Goal: Information Seeking & Learning: Find specific fact

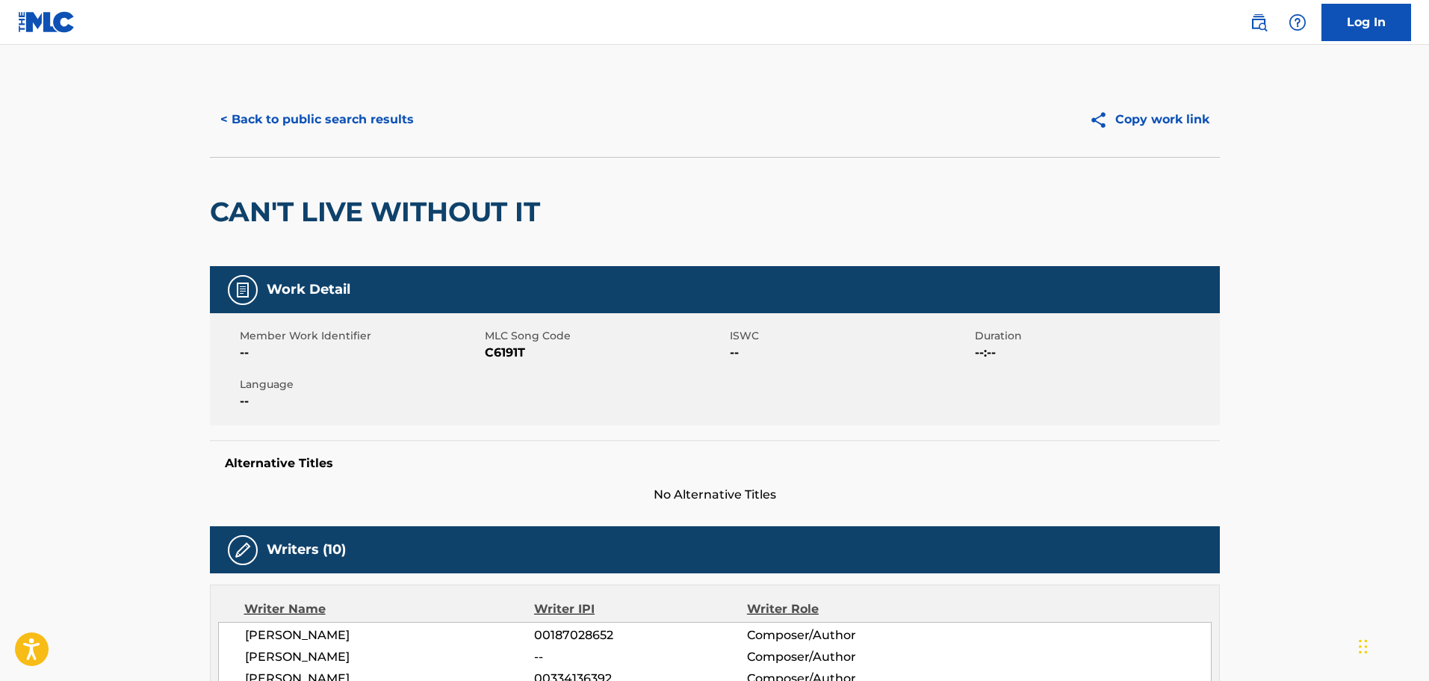
click at [320, 128] on button "< Back to public search results" at bounding box center [317, 119] width 214 height 37
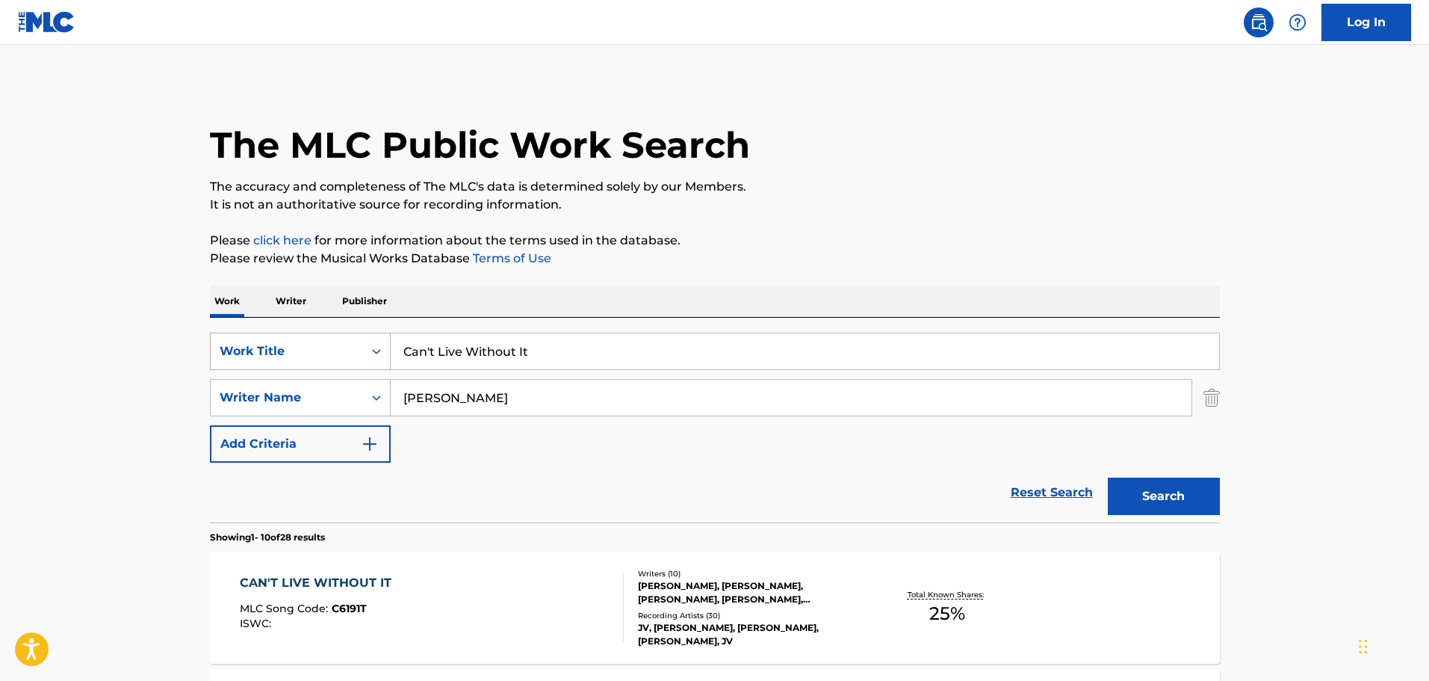
drag, startPoint x: 571, startPoint y: 359, endPoint x: 295, endPoint y: 356, distance: 276.4
click at [295, 356] on div "SearchWithCriteria74fa9f6b-87f2-4be0-bbee-7106758ee862 Work Title Can't Live Wi…" at bounding box center [715, 350] width 1010 height 37
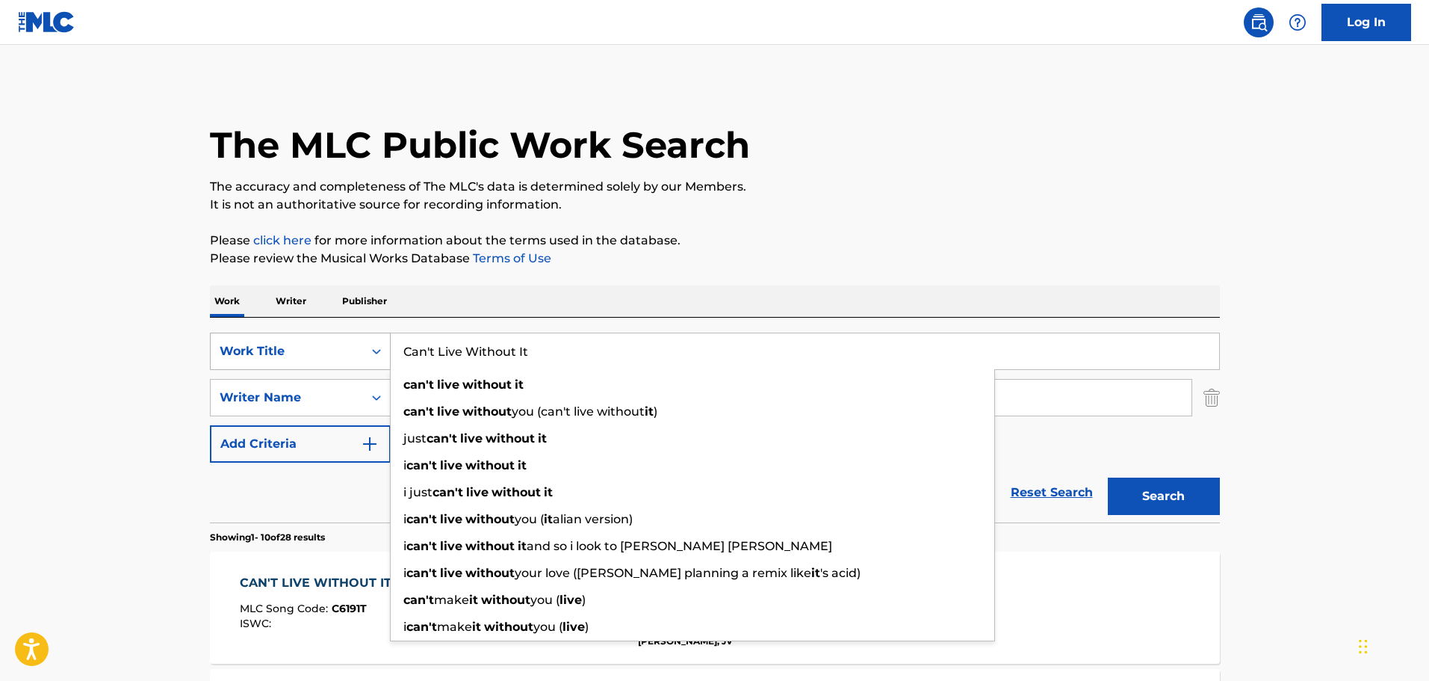
paste input "ASH RULES"
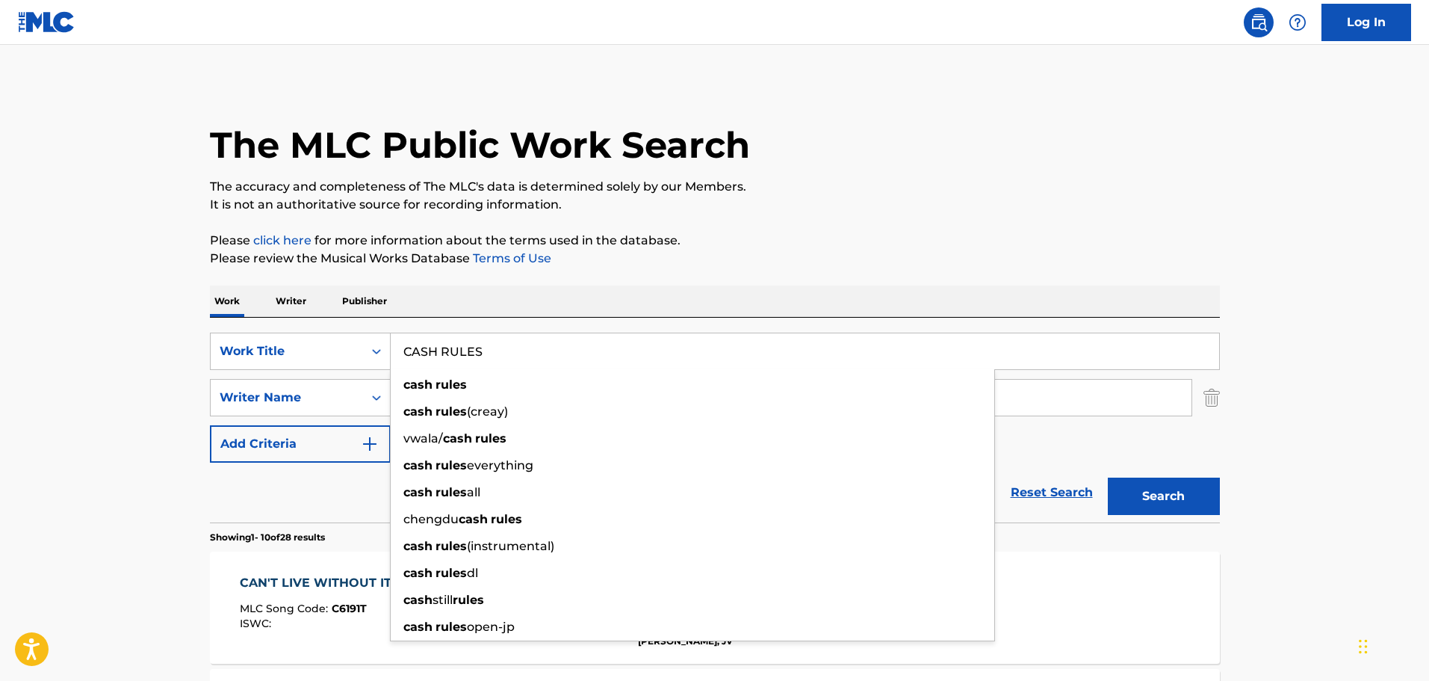
type input "CASH RULES"
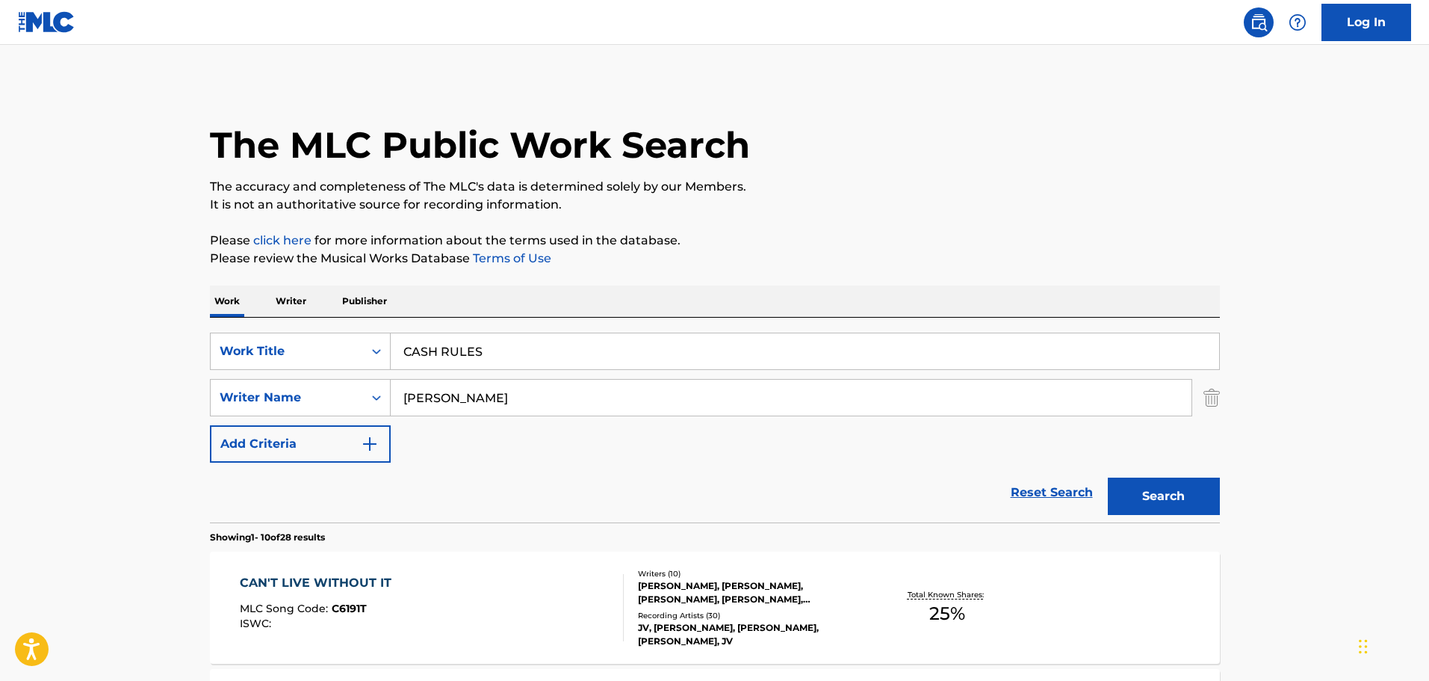
click at [870, 249] on p "Please click here for more information about the terms used in the database." at bounding box center [715, 241] width 1010 height 18
click at [1157, 494] on button "Search" at bounding box center [1164, 495] width 112 height 37
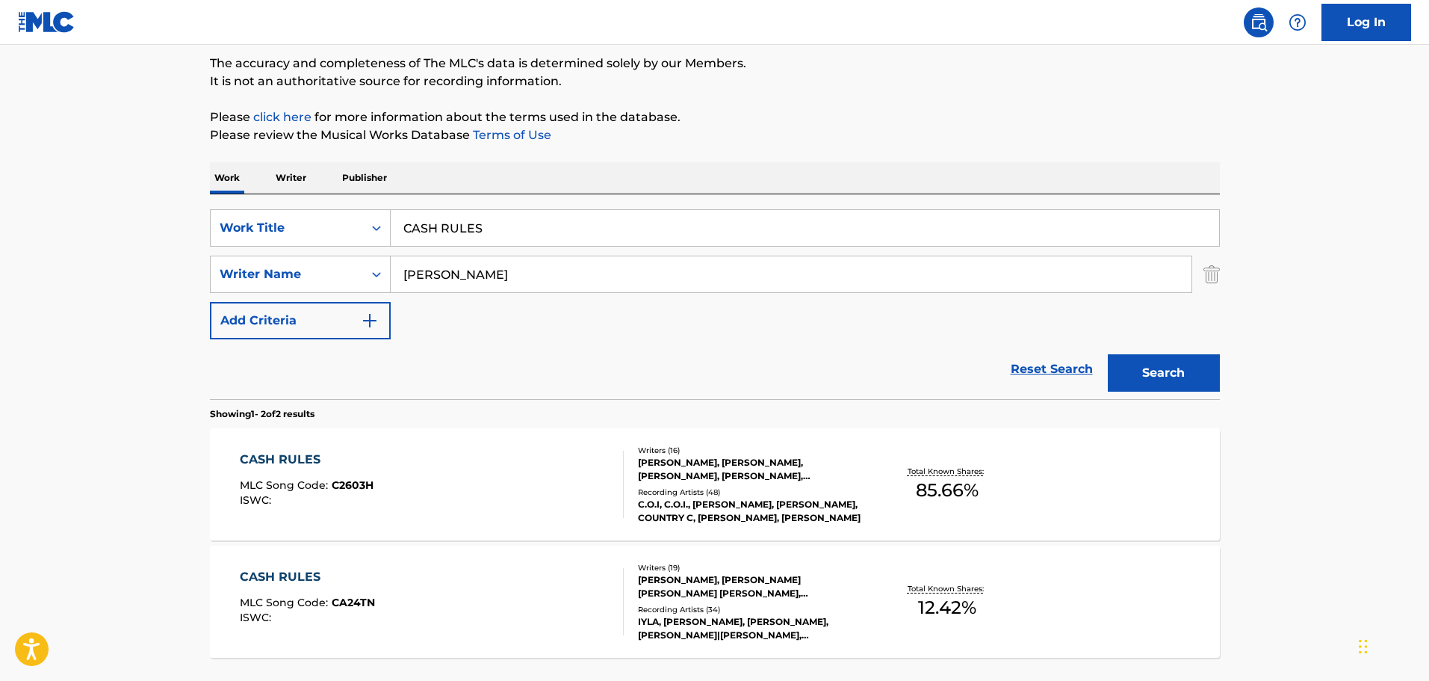
scroll to position [224, 0]
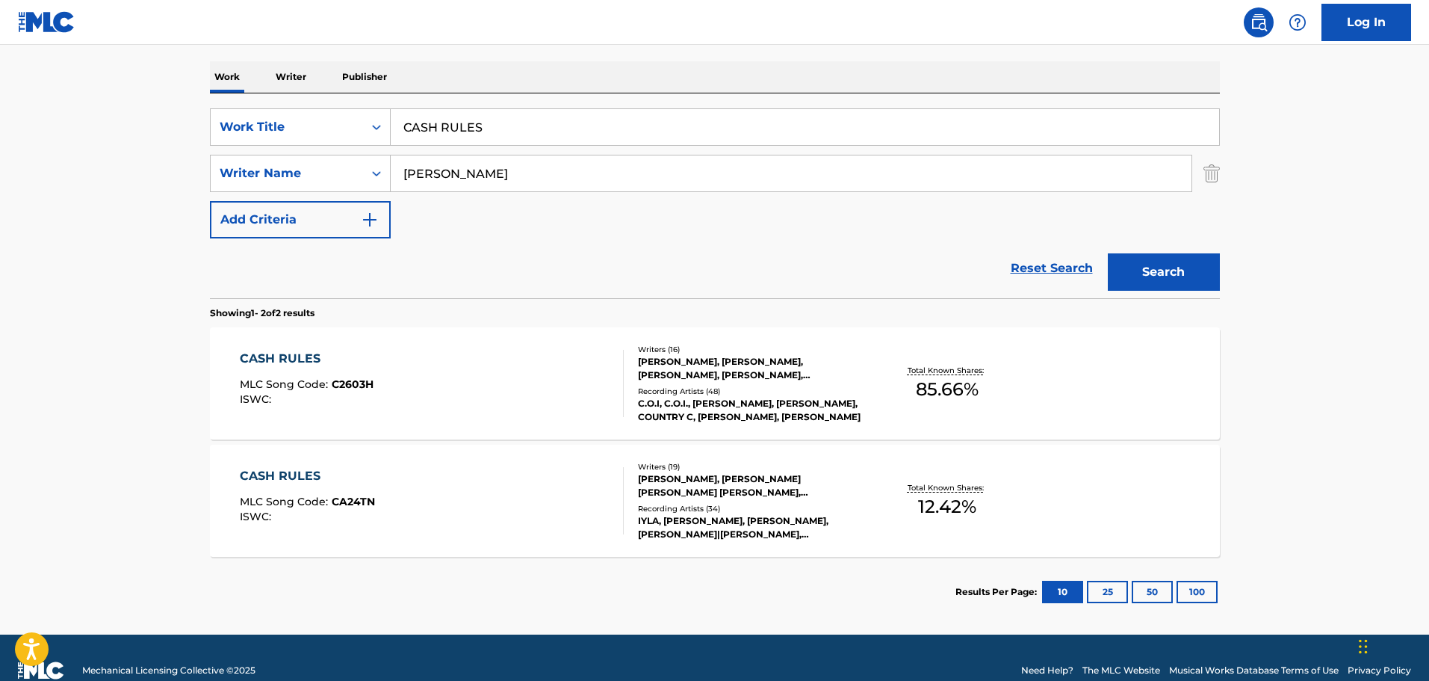
click at [545, 362] on div "CASH RULES MLC Song Code : C2603H ISWC :" at bounding box center [432, 383] width 384 height 67
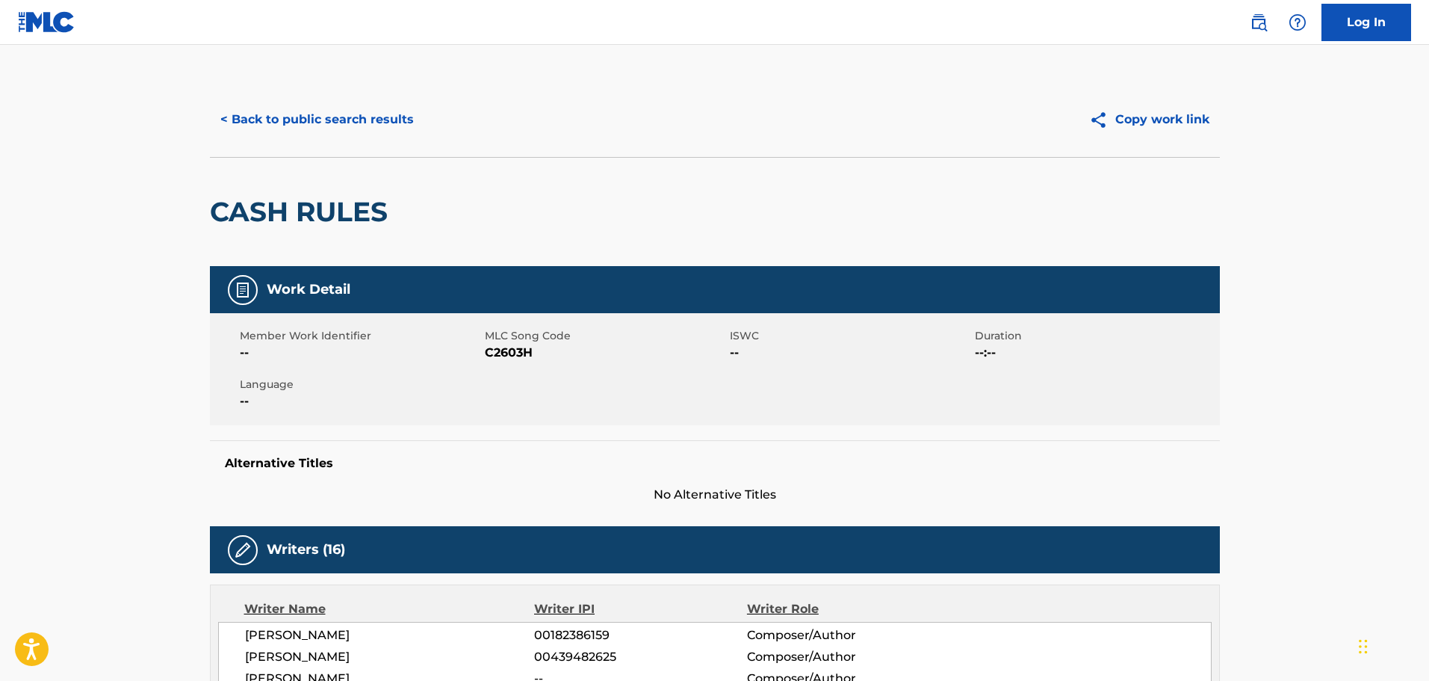
click at [322, 128] on button "< Back to public search results" at bounding box center [317, 119] width 214 height 37
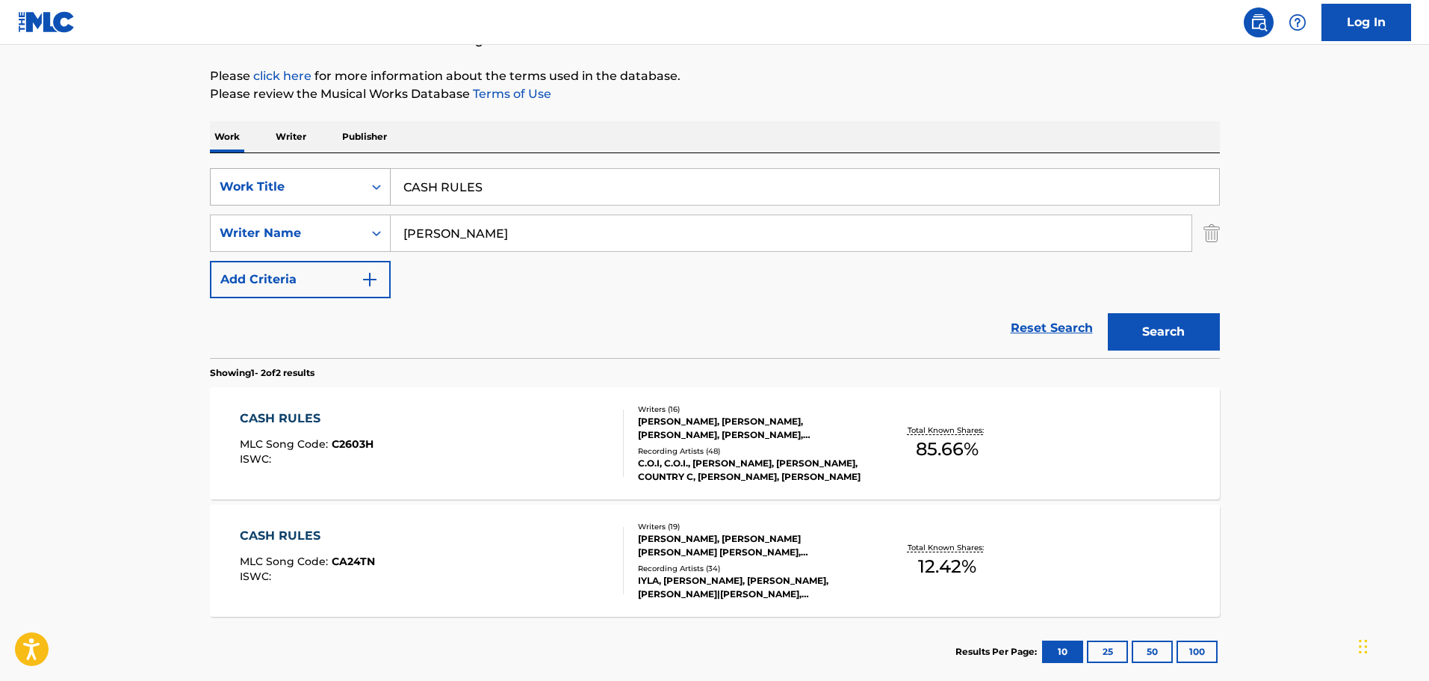
drag, startPoint x: 486, startPoint y: 190, endPoint x: 352, endPoint y: 185, distance: 134.6
click at [352, 185] on div "SearchWithCriteria74fa9f6b-87f2-4be0-bbee-7106758ee862 Work Title CASH RULES" at bounding box center [715, 186] width 1010 height 37
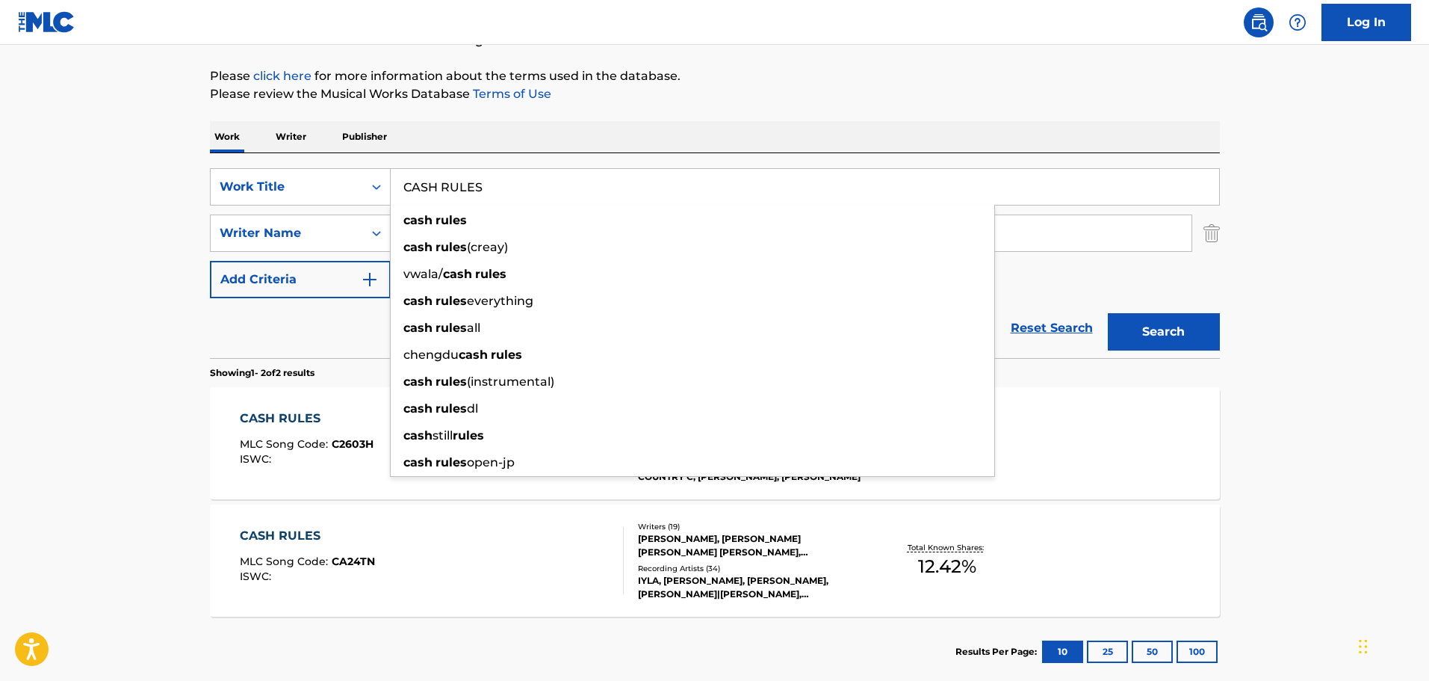
paste input "HAO"
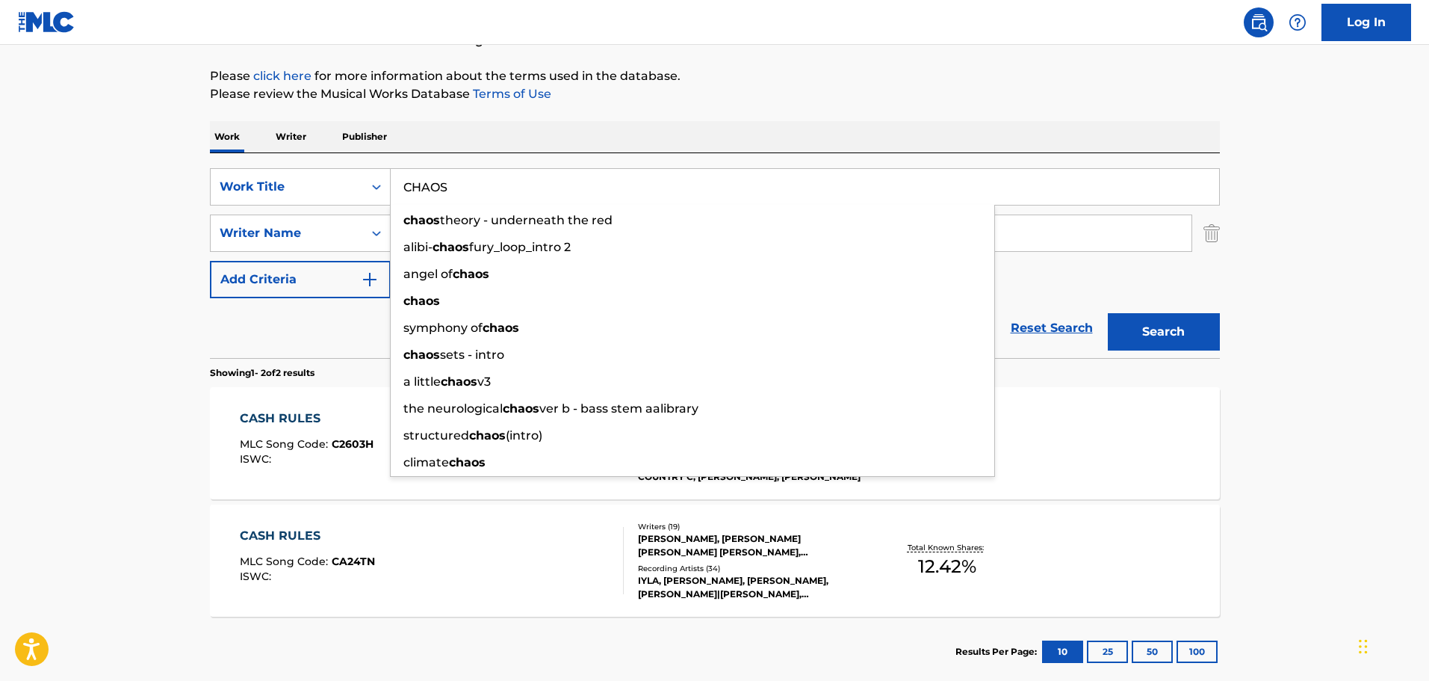
type input "CHAOS"
click at [778, 112] on div "The MLC Public Work Search The accuracy and completeness of The MLC's data is d…" at bounding box center [715, 302] width 1046 height 769
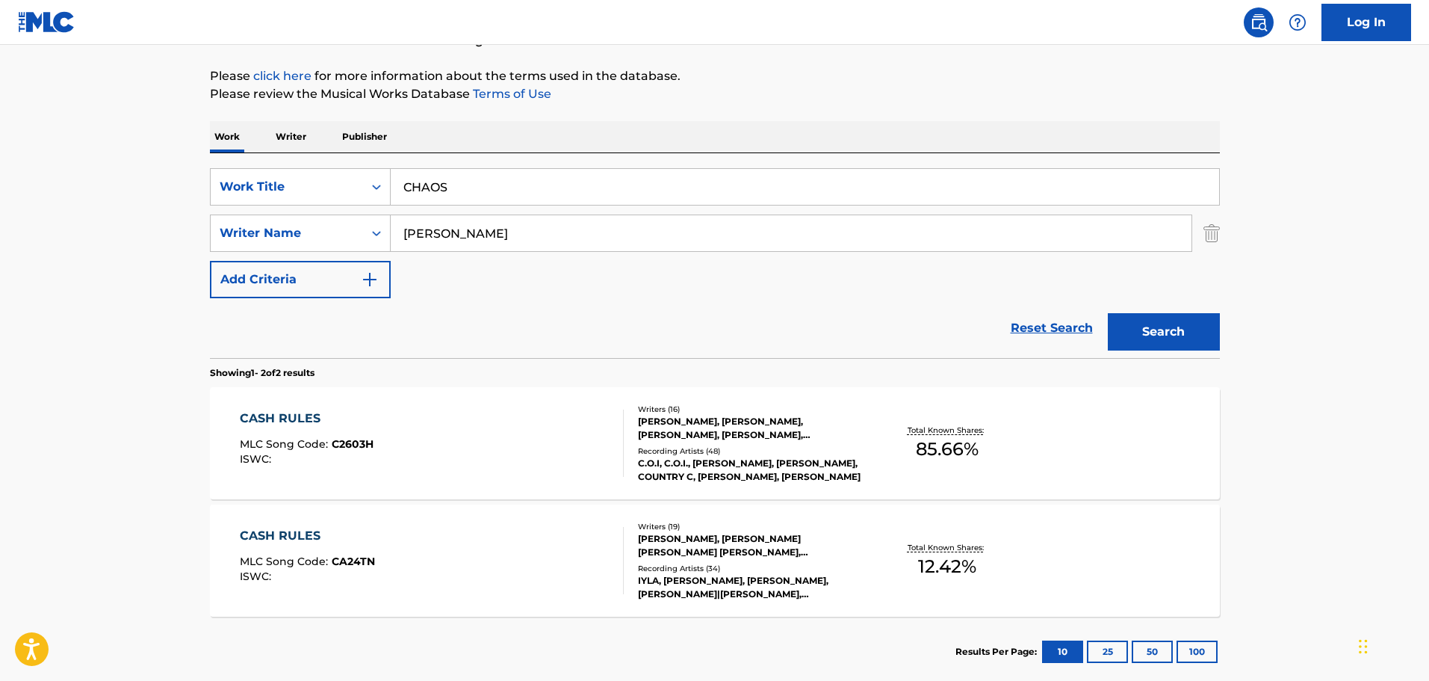
click at [1163, 314] on button "Search" at bounding box center [1164, 331] width 112 height 37
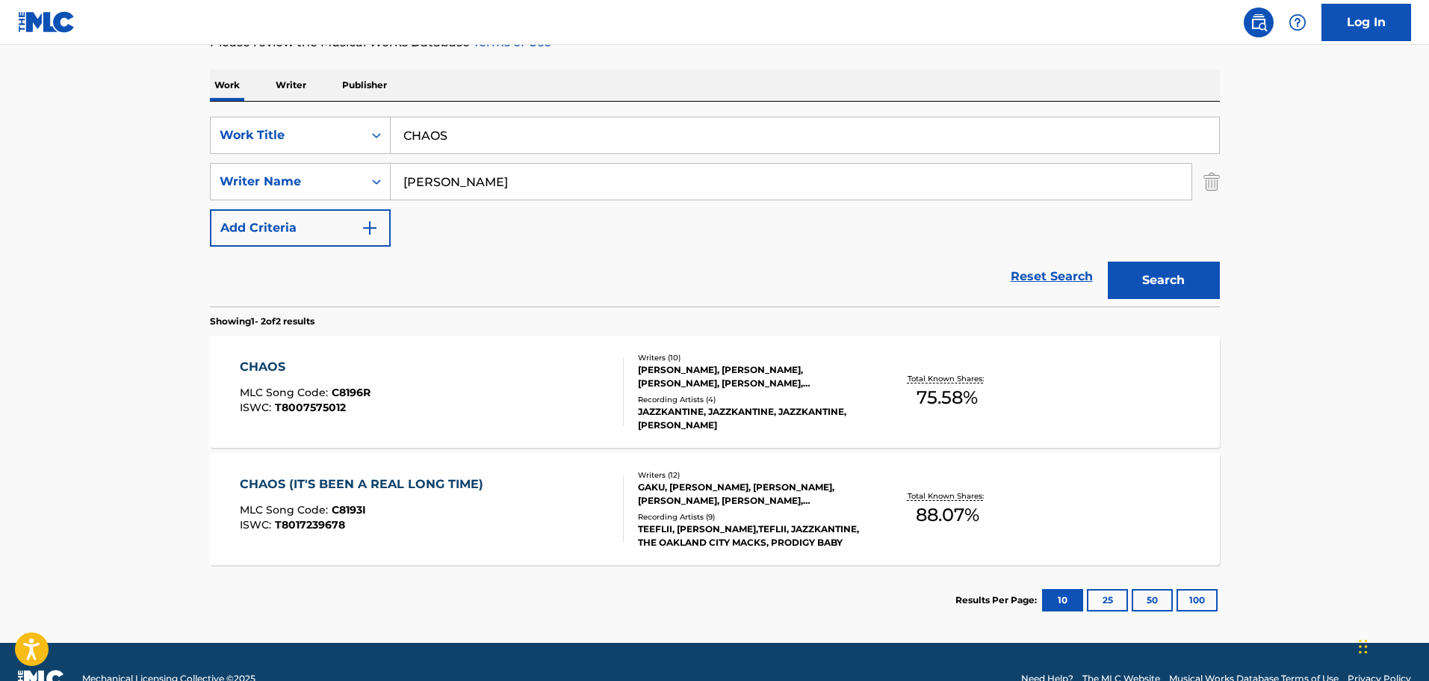
scroll to position [239, 0]
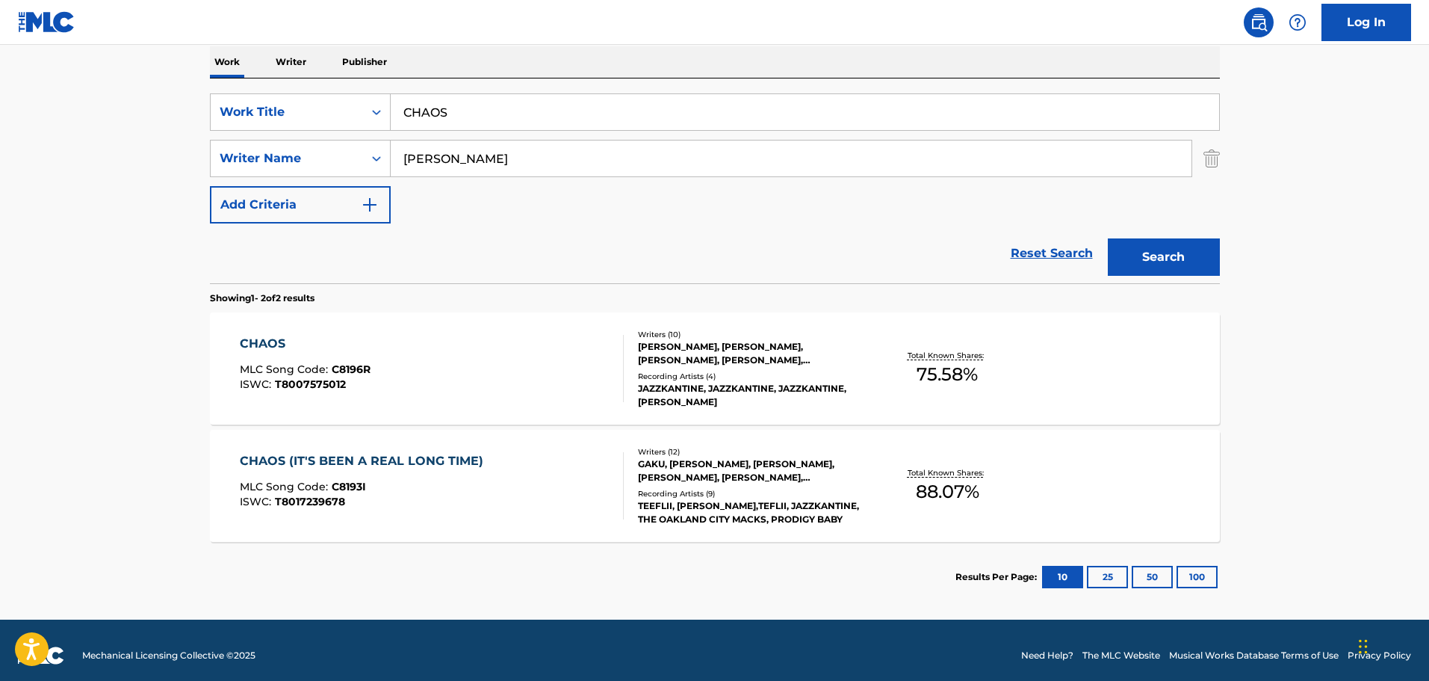
click at [412, 326] on div "CHAOS MLC Song Code : C8196R ISWC : T8007575012 Writers ( 10 ) [PERSON_NAME], […" at bounding box center [715, 368] width 1010 height 112
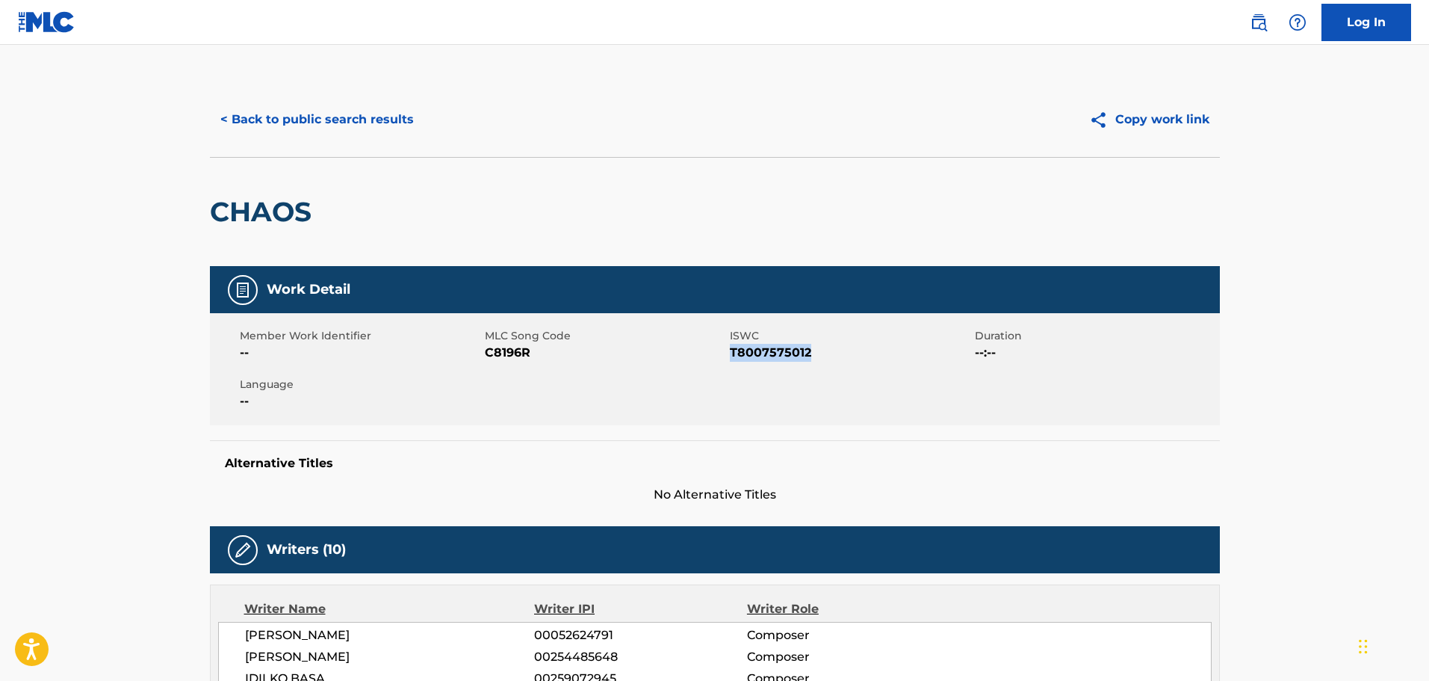
drag, startPoint x: 813, startPoint y: 353, endPoint x: 731, endPoint y: 348, distance: 82.3
click at [731, 348] on span "T8007575012" at bounding box center [850, 353] width 241 height 18
copy span "T8007575012"
click at [328, 127] on button "< Back to public search results" at bounding box center [317, 119] width 214 height 37
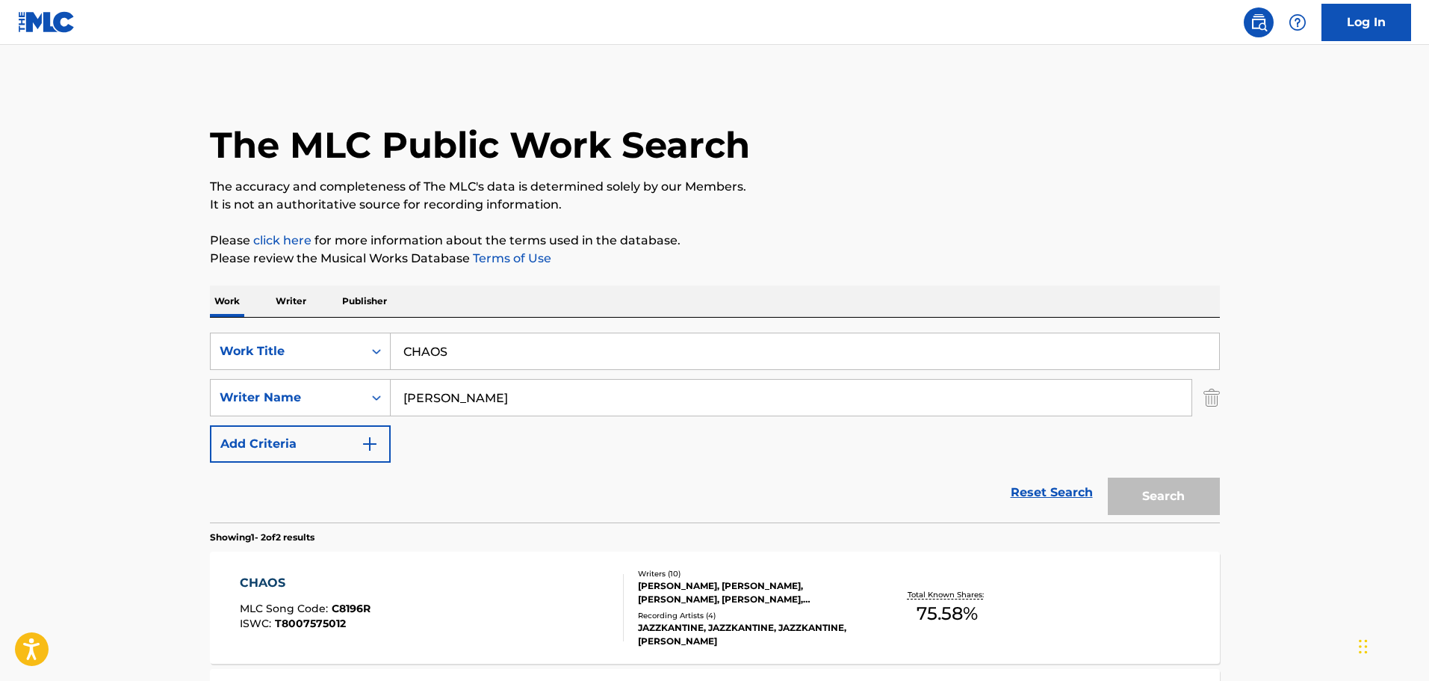
scroll to position [164, 0]
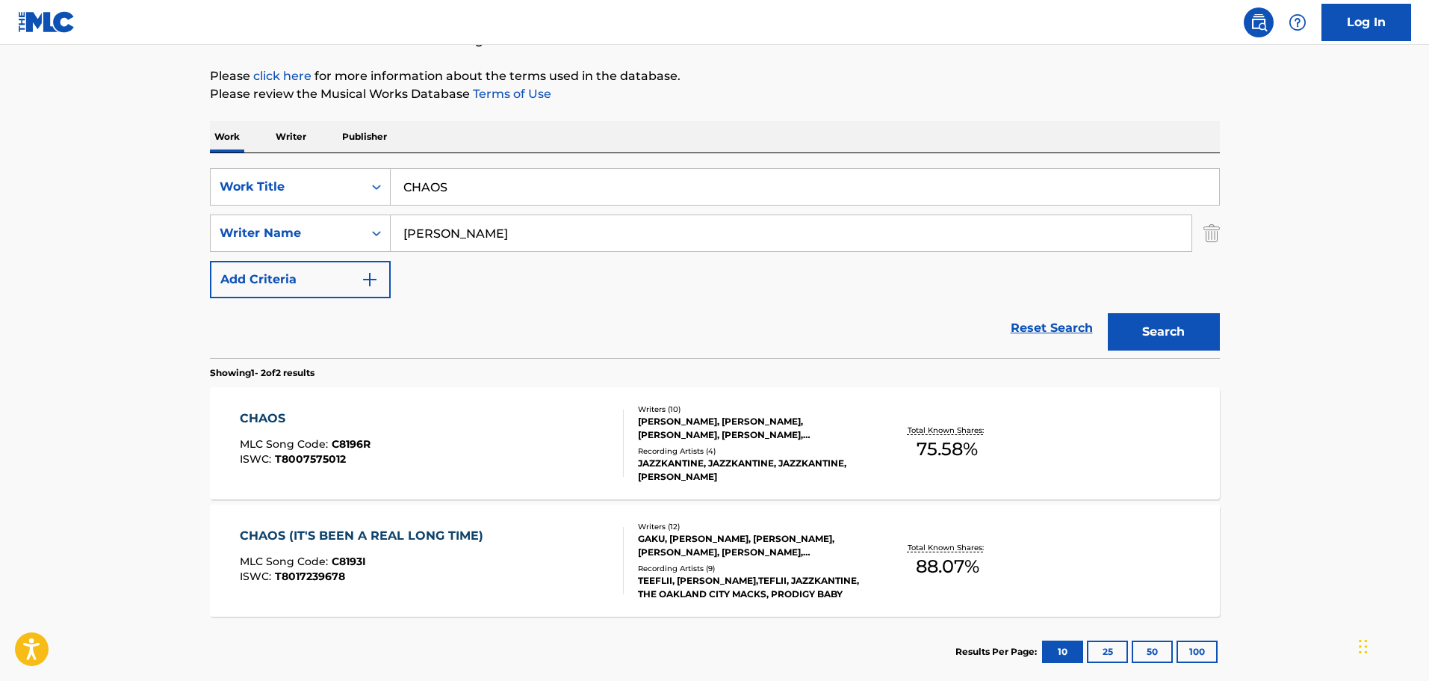
click at [328, 526] on div "CHAOS (IT'S BEEN A REAL LONG TIME) MLC Song Code : C8193I ISWC : T8017239678 Wr…" at bounding box center [715, 560] width 1010 height 112
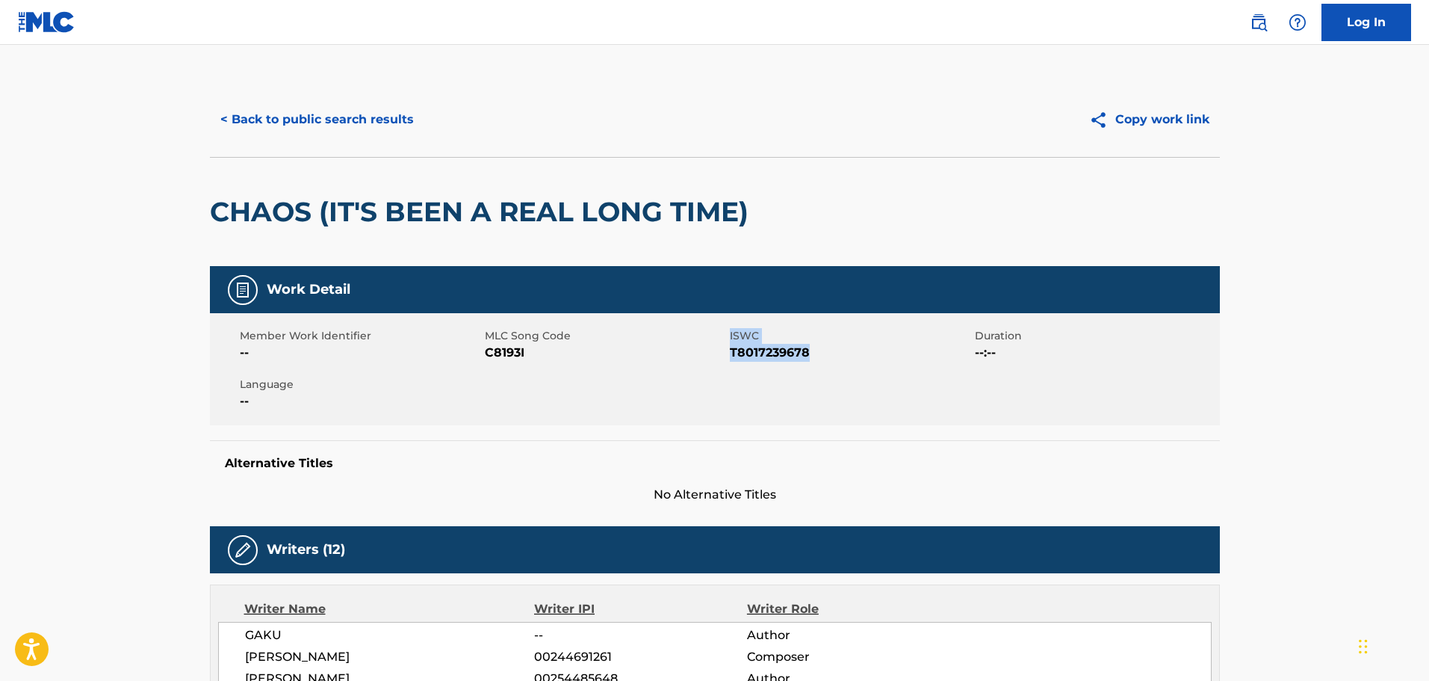
drag, startPoint x: 727, startPoint y: 356, endPoint x: 815, endPoint y: 356, distance: 88.1
click at [809, 356] on div "Member Work Identifier -- MLC Song Code C8193I ISWC T8017239678 Duration --:-- …" at bounding box center [715, 369] width 1010 height 112
click at [820, 356] on span "T8017239678" at bounding box center [850, 353] width 241 height 18
drag, startPoint x: 813, startPoint y: 357, endPoint x: 729, endPoint y: 360, distance: 83.7
click at [730, 360] on span "T8017239678" at bounding box center [850, 353] width 241 height 18
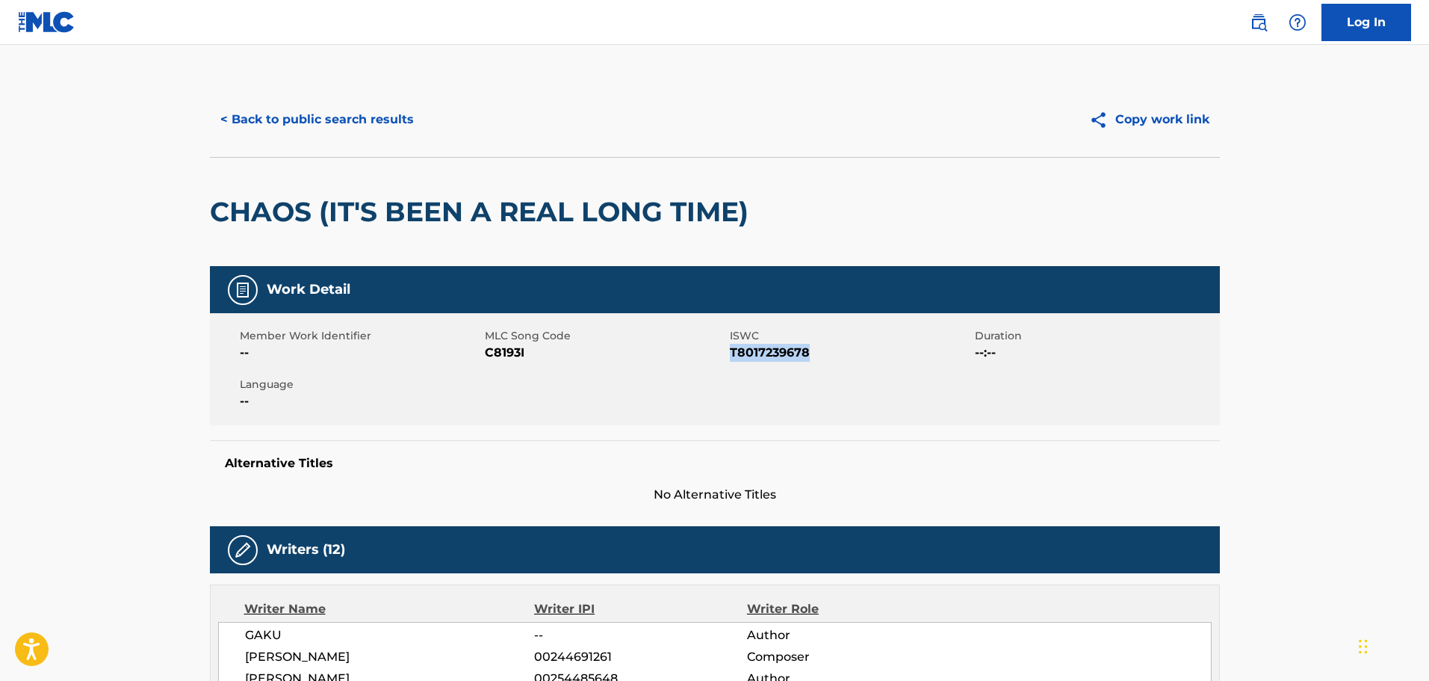
copy span "T8017239678"
click at [377, 118] on button "< Back to public search results" at bounding box center [317, 119] width 214 height 37
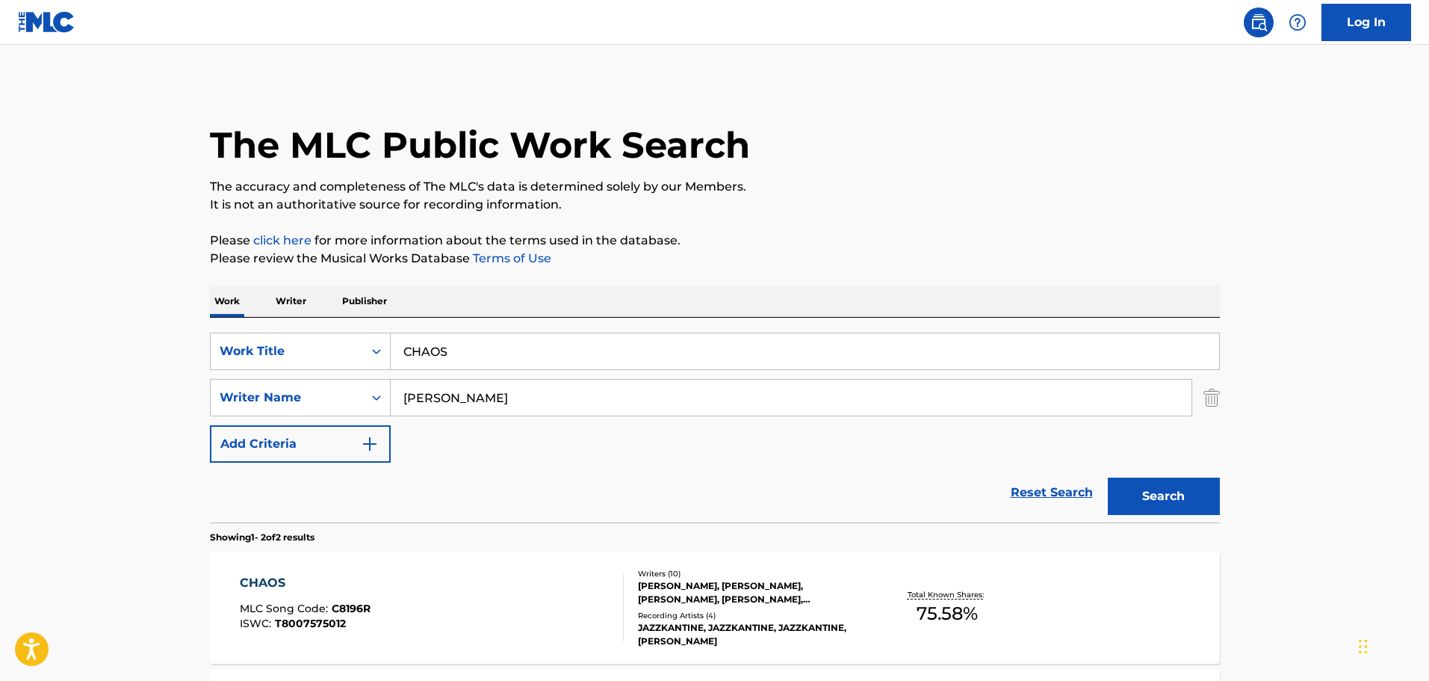
scroll to position [164, 0]
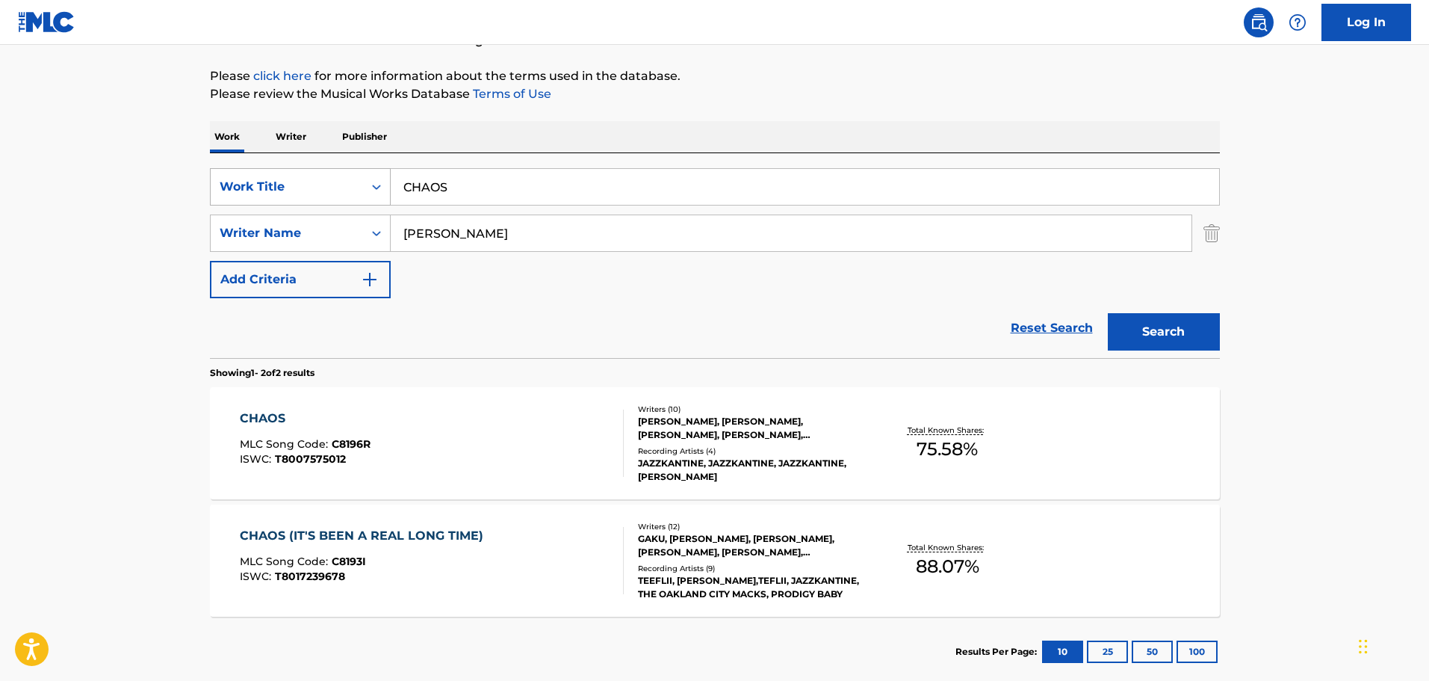
drag, startPoint x: 489, startPoint y: 188, endPoint x: 364, endPoint y: 185, distance: 125.5
click at [368, 185] on div "SearchWithCriteria74fa9f6b-87f2-4be0-bbee-7106758ee862 Work Title CHAOS" at bounding box center [715, 186] width 1010 height 37
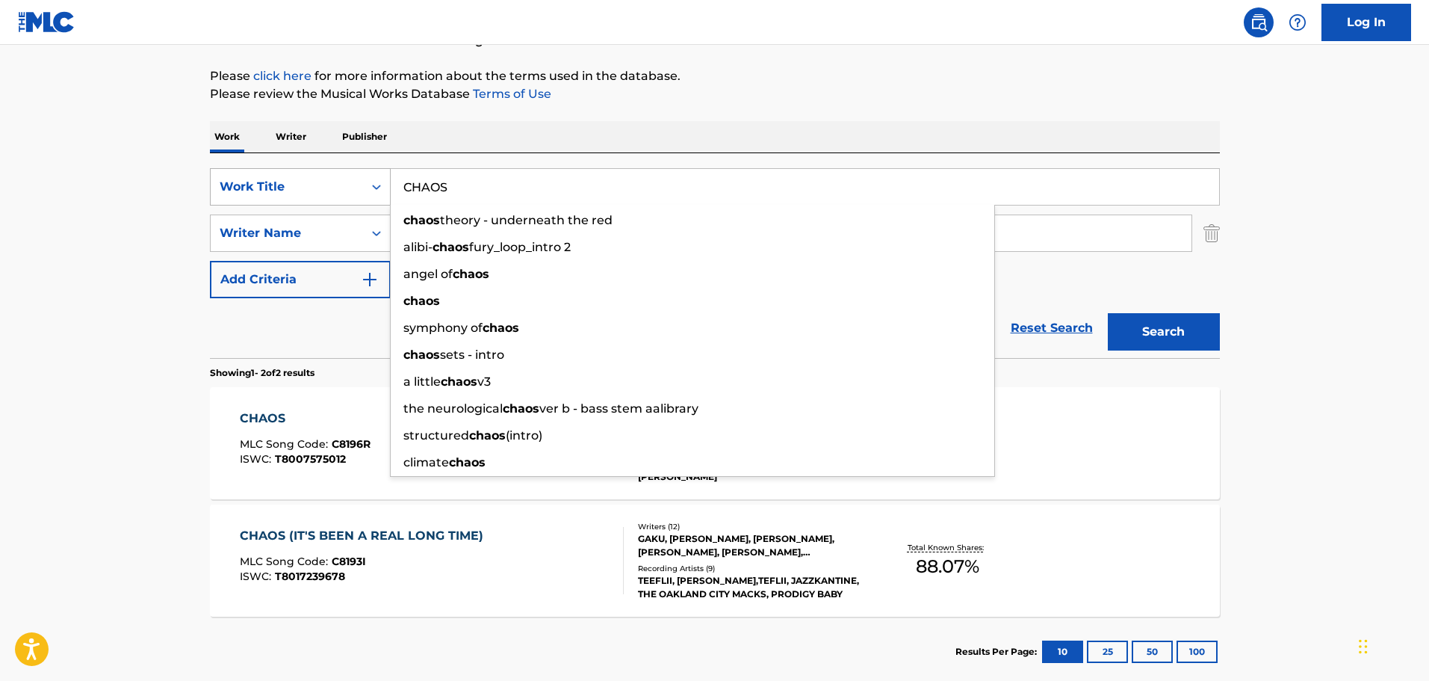
paste input "RIME PAY"
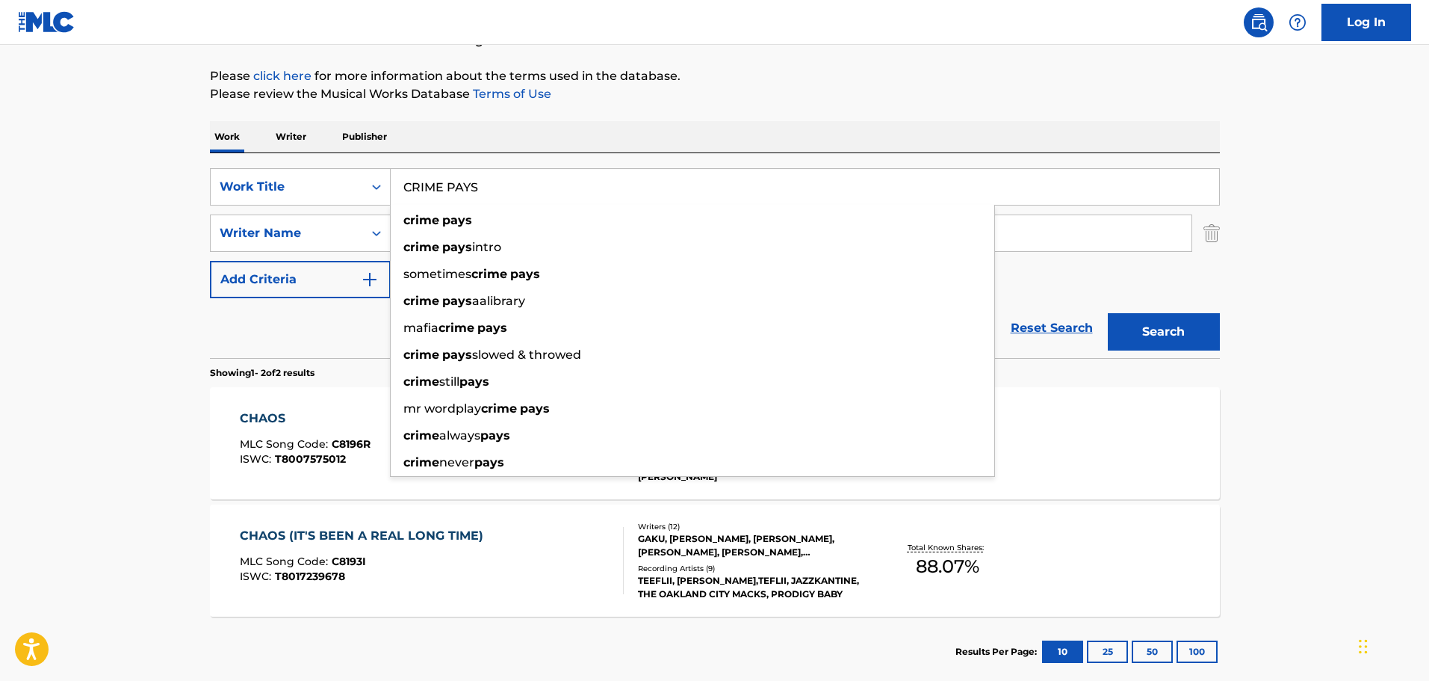
type input "CRIME PAYS"
click at [784, 120] on div "The MLC Public Work Search The accuracy and completeness of The MLC's data is d…" at bounding box center [715, 302] width 1046 height 769
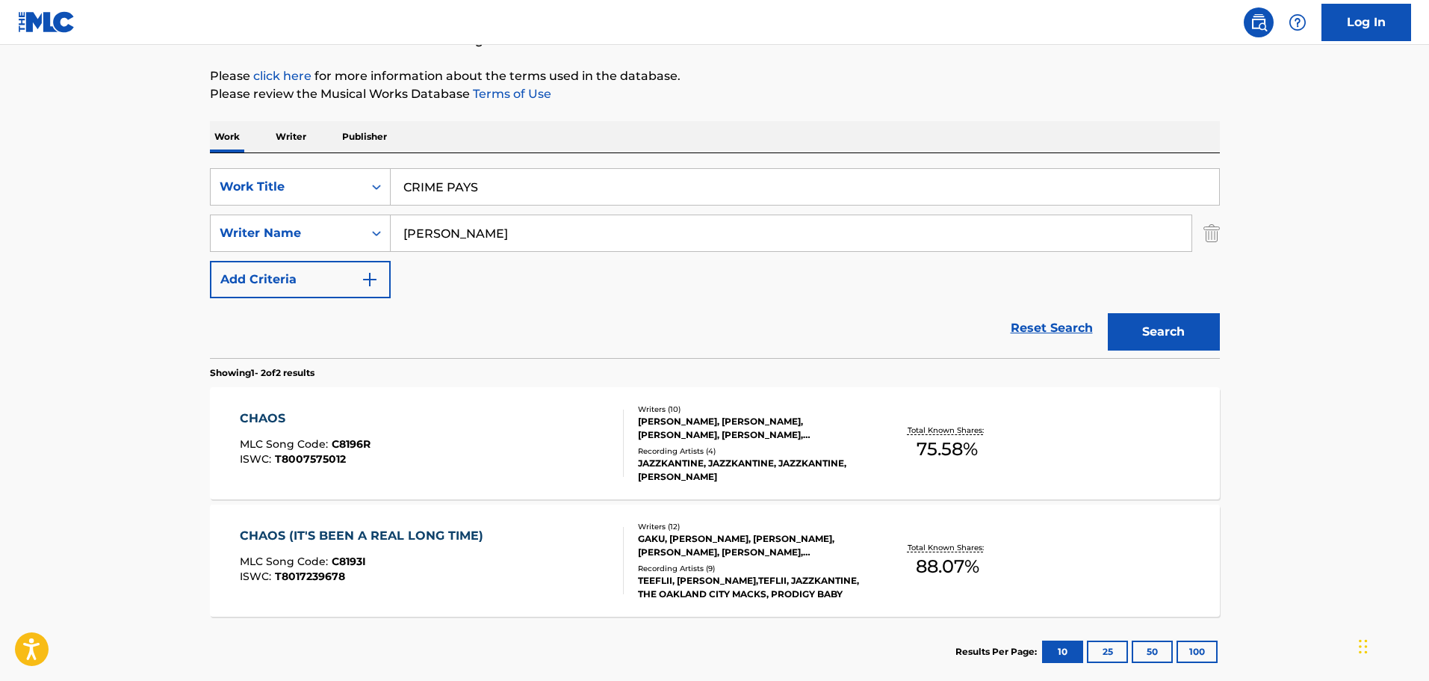
click at [1144, 329] on button "Search" at bounding box center [1164, 331] width 112 height 37
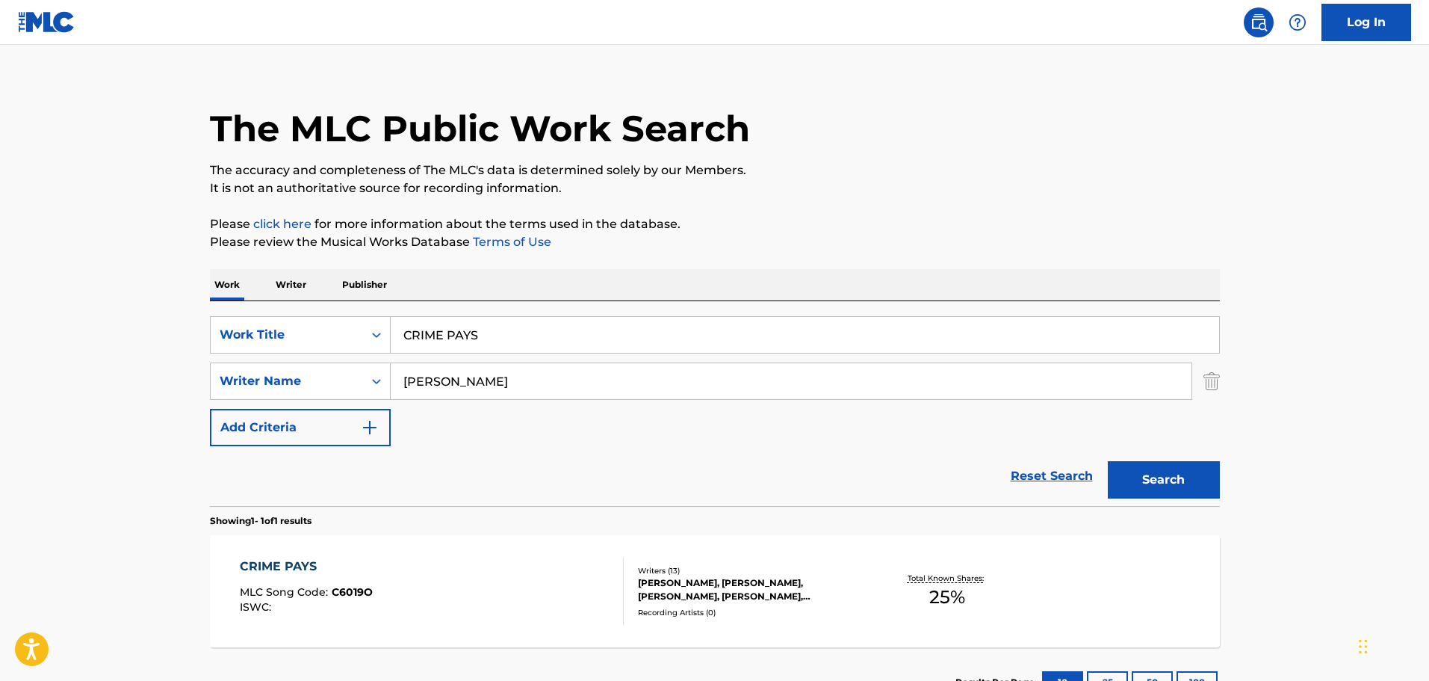
scroll to position [132, 0]
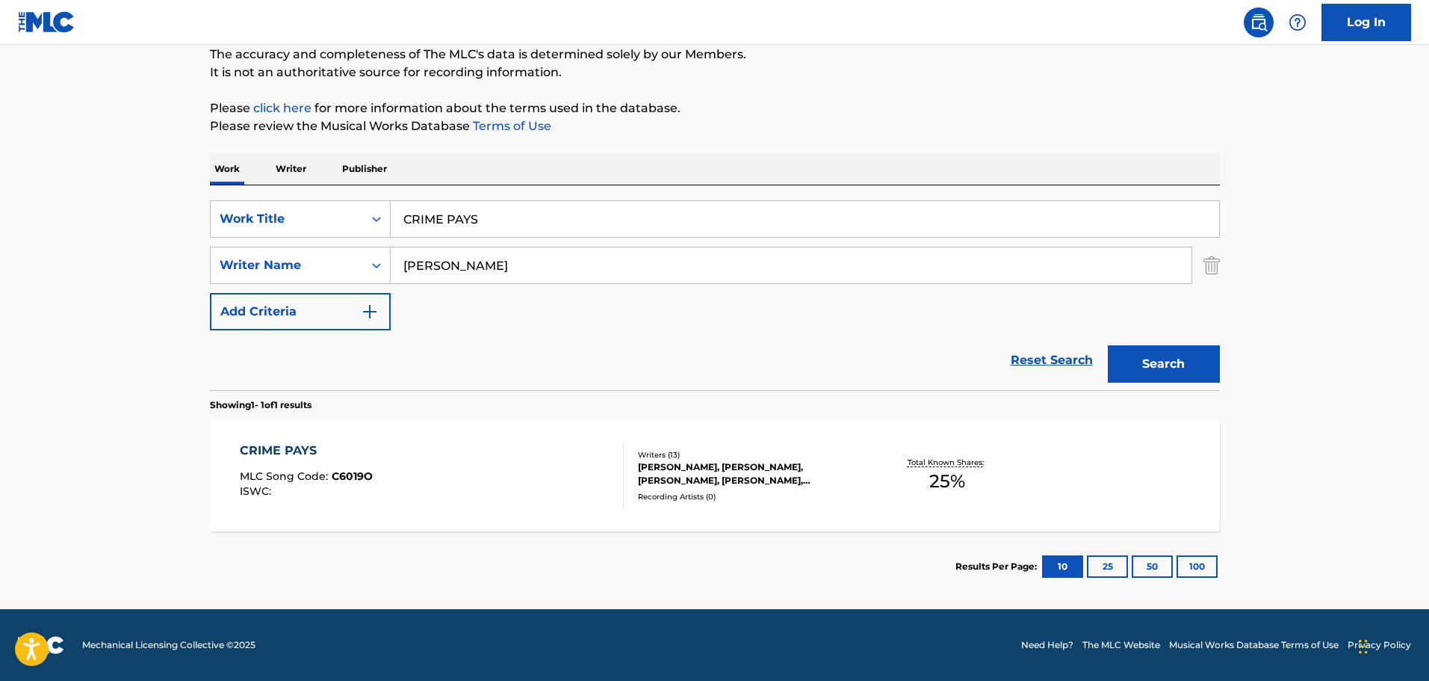
click at [495, 466] on div "CRIME PAYS MLC Song Code : C6019O ISWC :" at bounding box center [432, 474] width 384 height 67
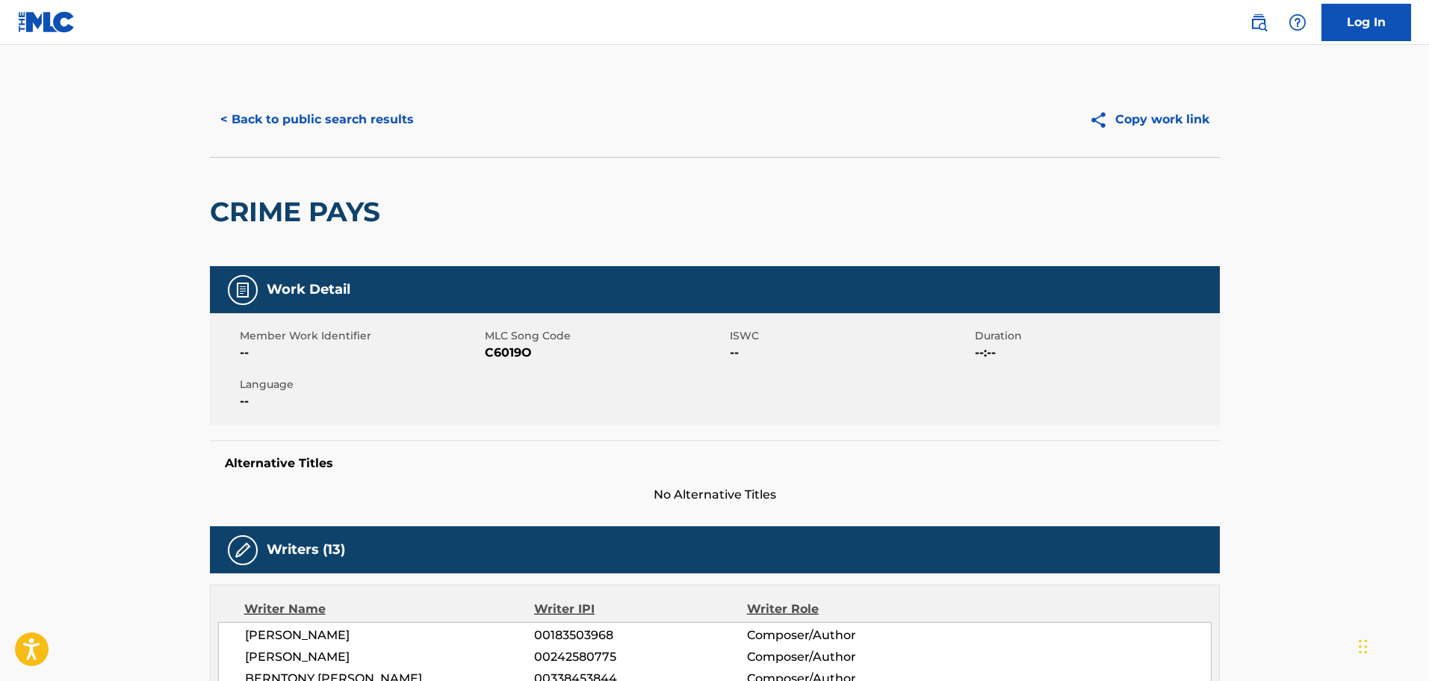
click at [336, 121] on button "< Back to public search results" at bounding box center [317, 119] width 214 height 37
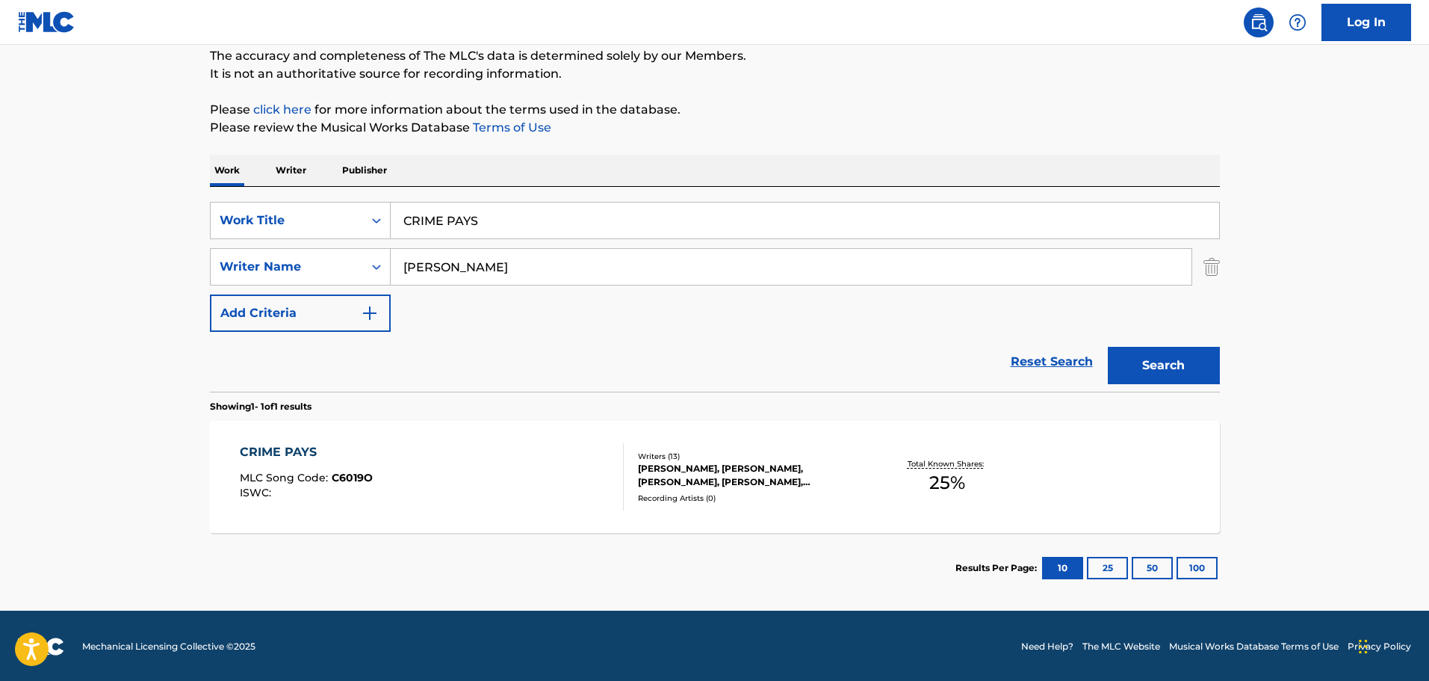
scroll to position [132, 0]
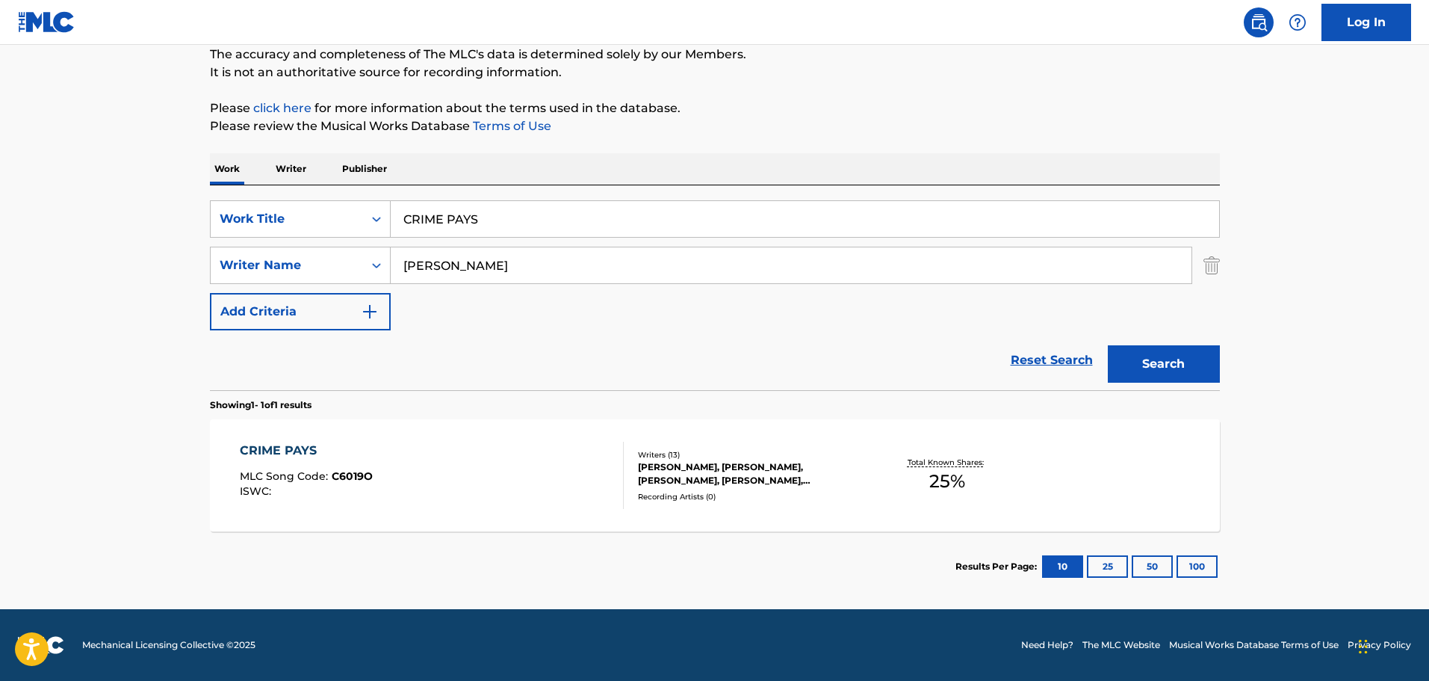
click at [456, 459] on div "CRIME PAYS MLC Song Code : C6019O ISWC :" at bounding box center [432, 474] width 384 height 67
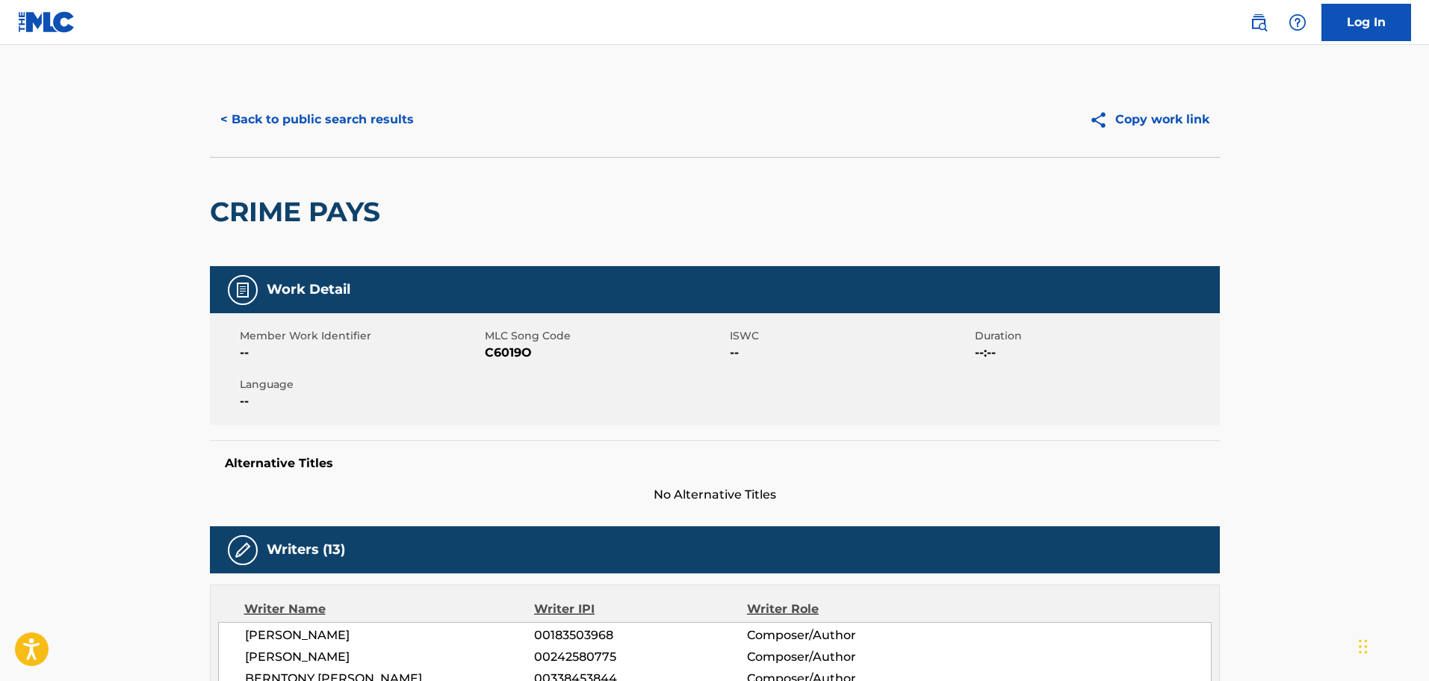
click at [325, 111] on button "< Back to public search results" at bounding box center [317, 119] width 214 height 37
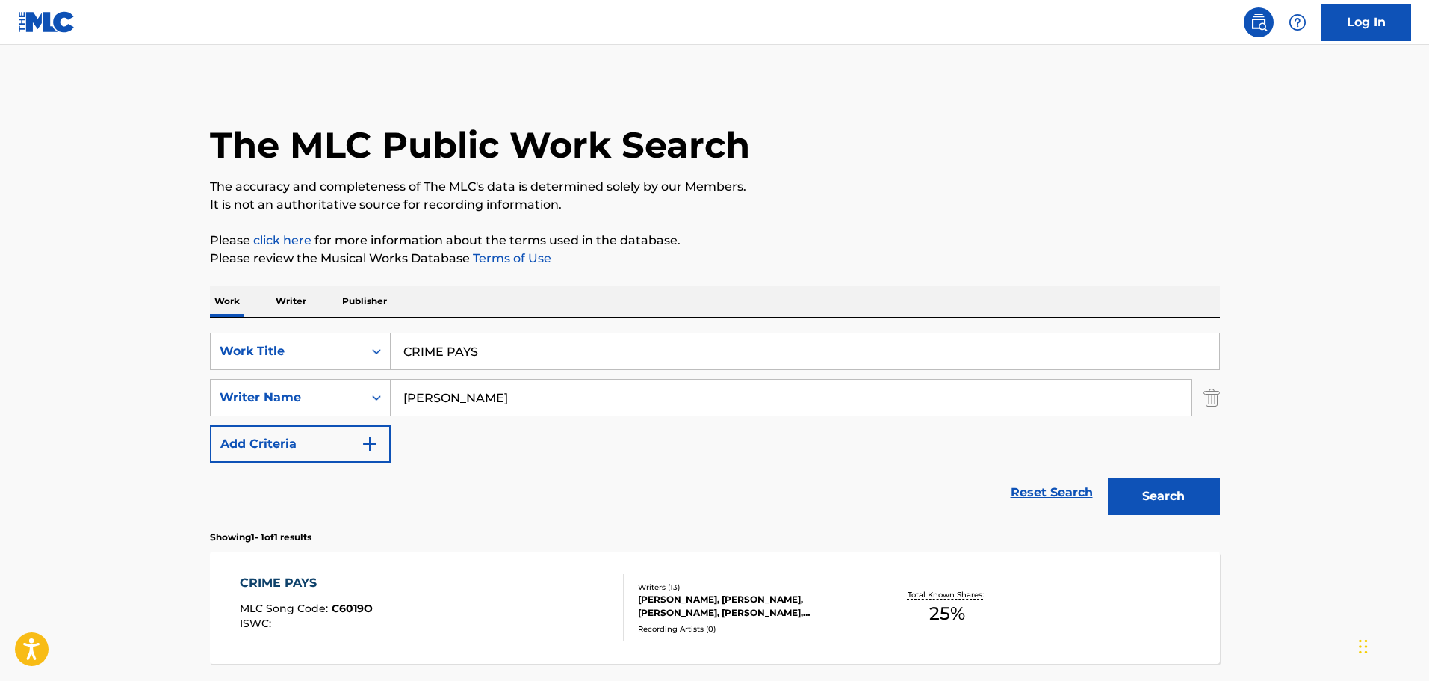
scroll to position [47, 0]
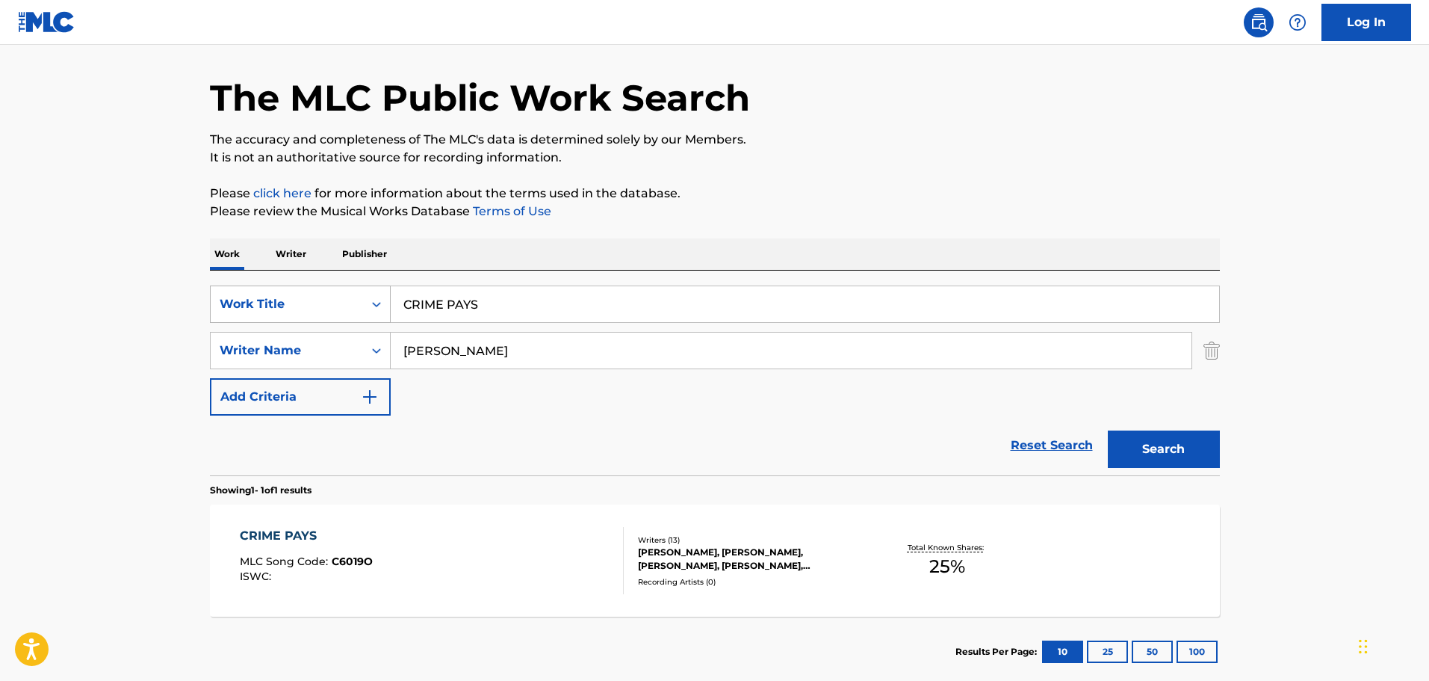
drag, startPoint x: 579, startPoint y: 300, endPoint x: 258, endPoint y: 300, distance: 320.5
click at [258, 300] on div "SearchWithCriteria74fa9f6b-87f2-4be0-bbee-7106758ee862 Work Title CRIME PAYS" at bounding box center [715, 303] width 1010 height 37
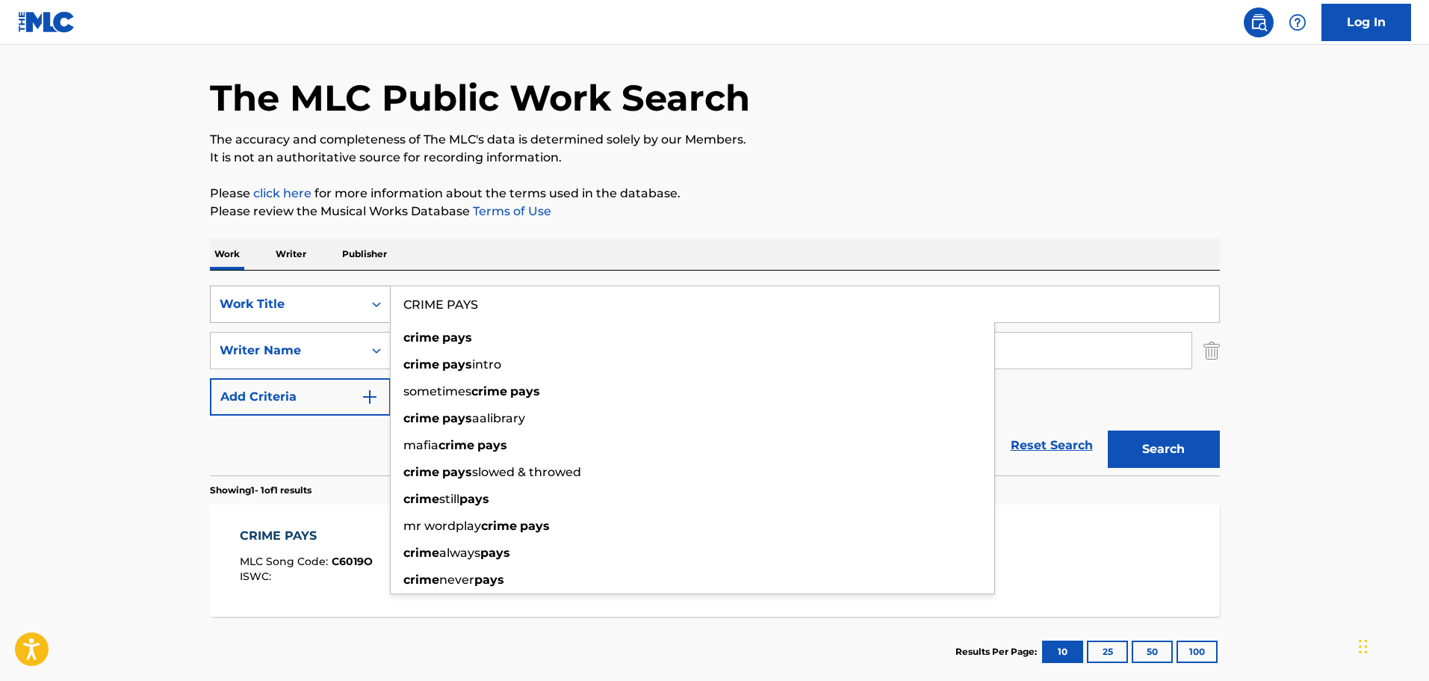
paste input "AN IT BE ALL SO SIMPLE REMIX"
type input "CAN IT BE ALL SO SIMPLE REMIX"
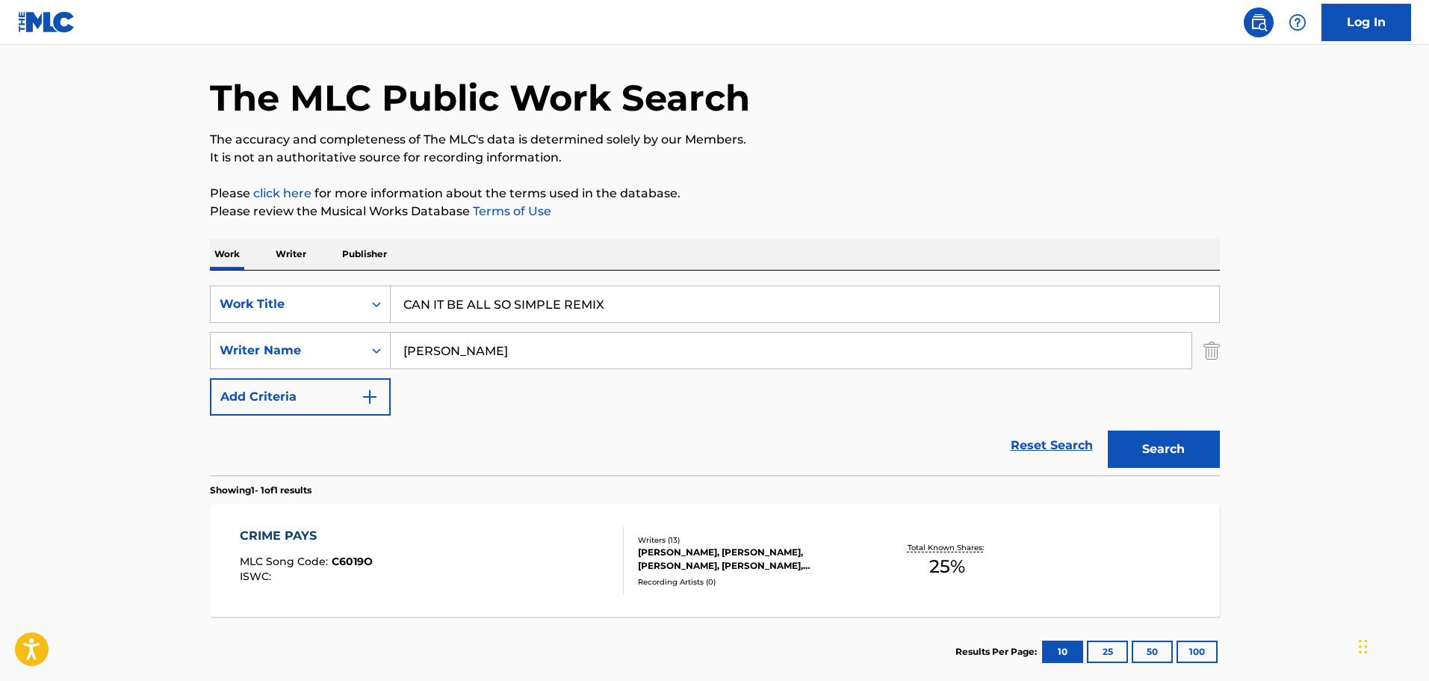
click at [949, 234] on div "The MLC Public Work Search The accuracy and completeness of The MLC's data is d…" at bounding box center [715, 360] width 1046 height 651
click at [1137, 443] on button "Search" at bounding box center [1164, 448] width 112 height 37
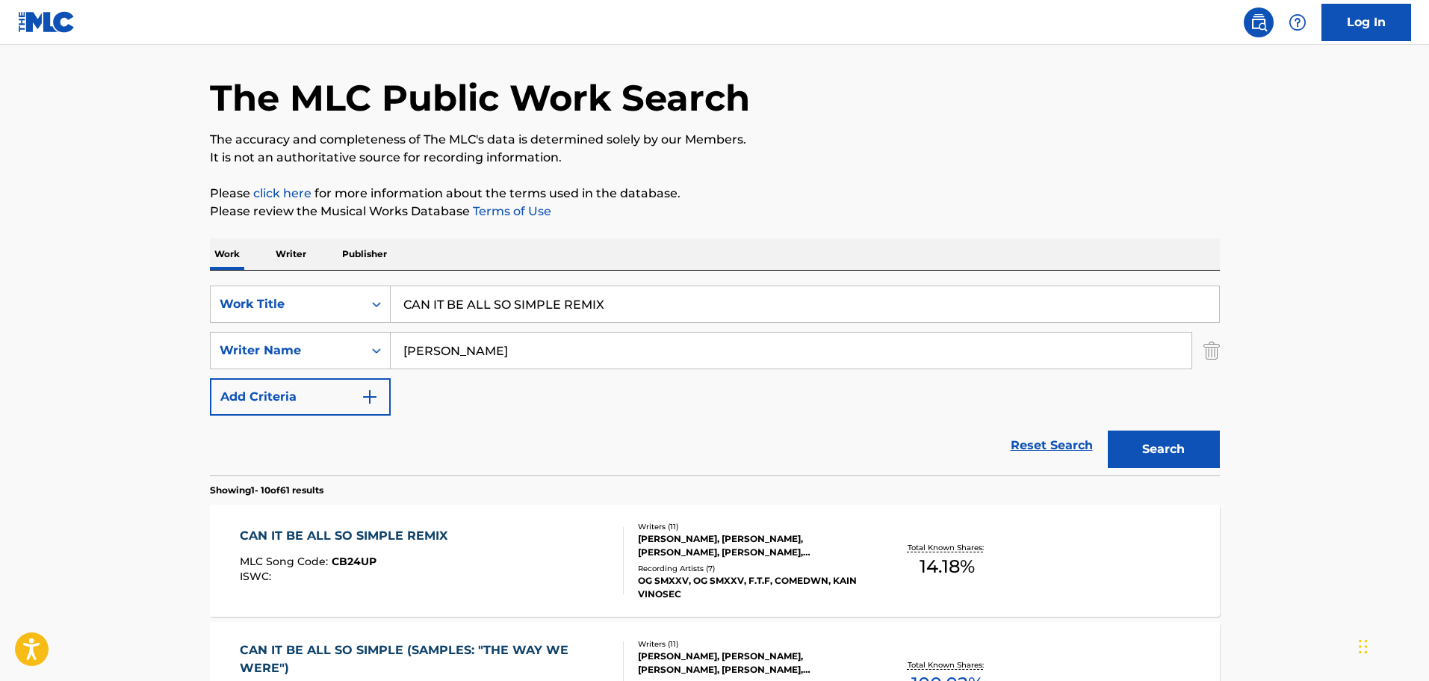
click at [606, 330] on div "SearchWithCriteria74fa9f6b-87f2-4be0-bbee-7106758ee862 Work Title CAN IT BE ALL…" at bounding box center [715, 350] width 1010 height 130
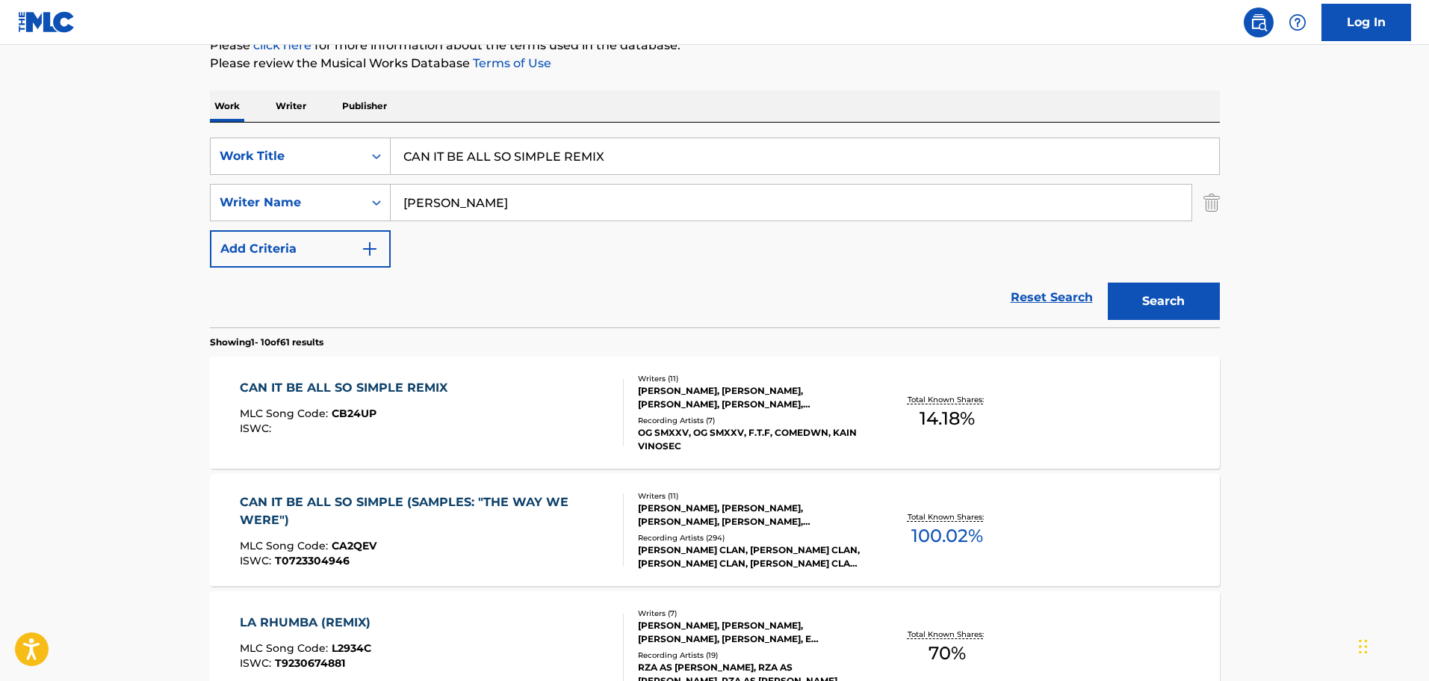
scroll to position [196, 0]
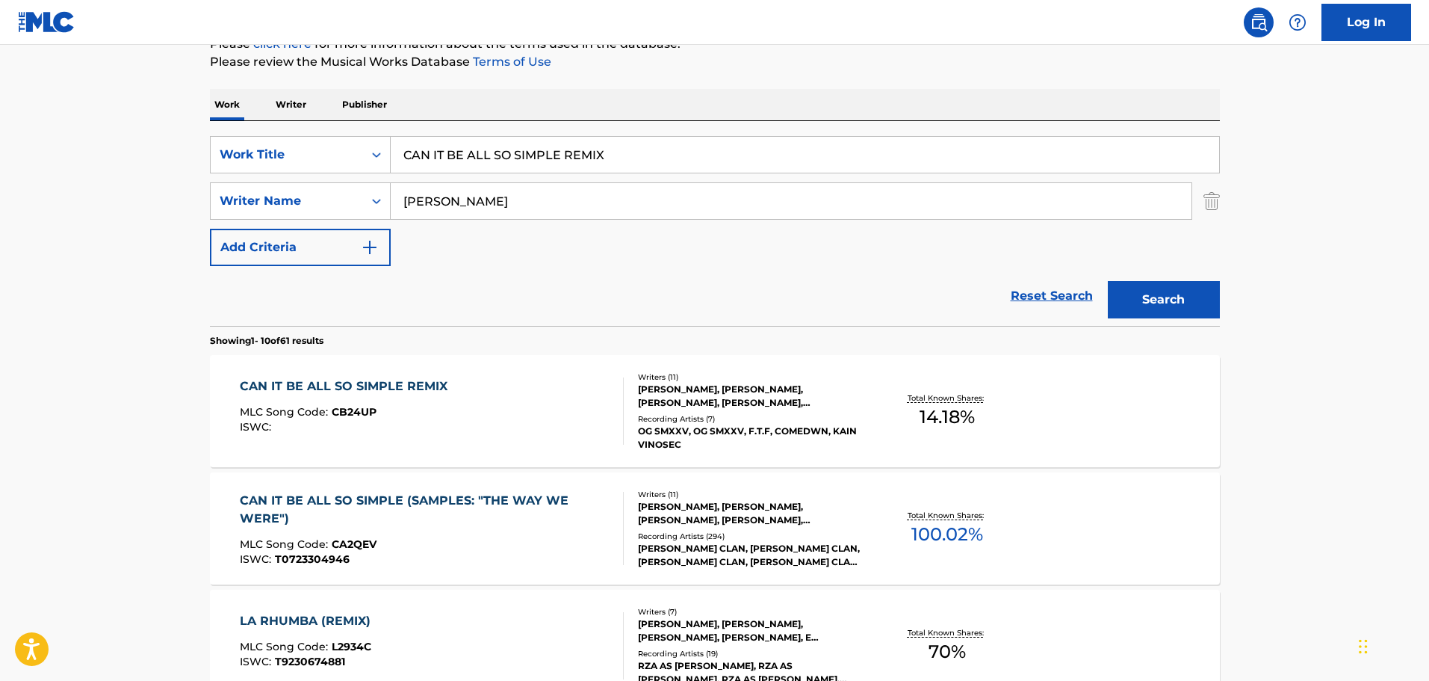
click at [562, 493] on div "CAN IT BE ALL SO SIMPLE (SAMPLES: "THE WAY WE WERE")" at bounding box center [425, 510] width 371 height 36
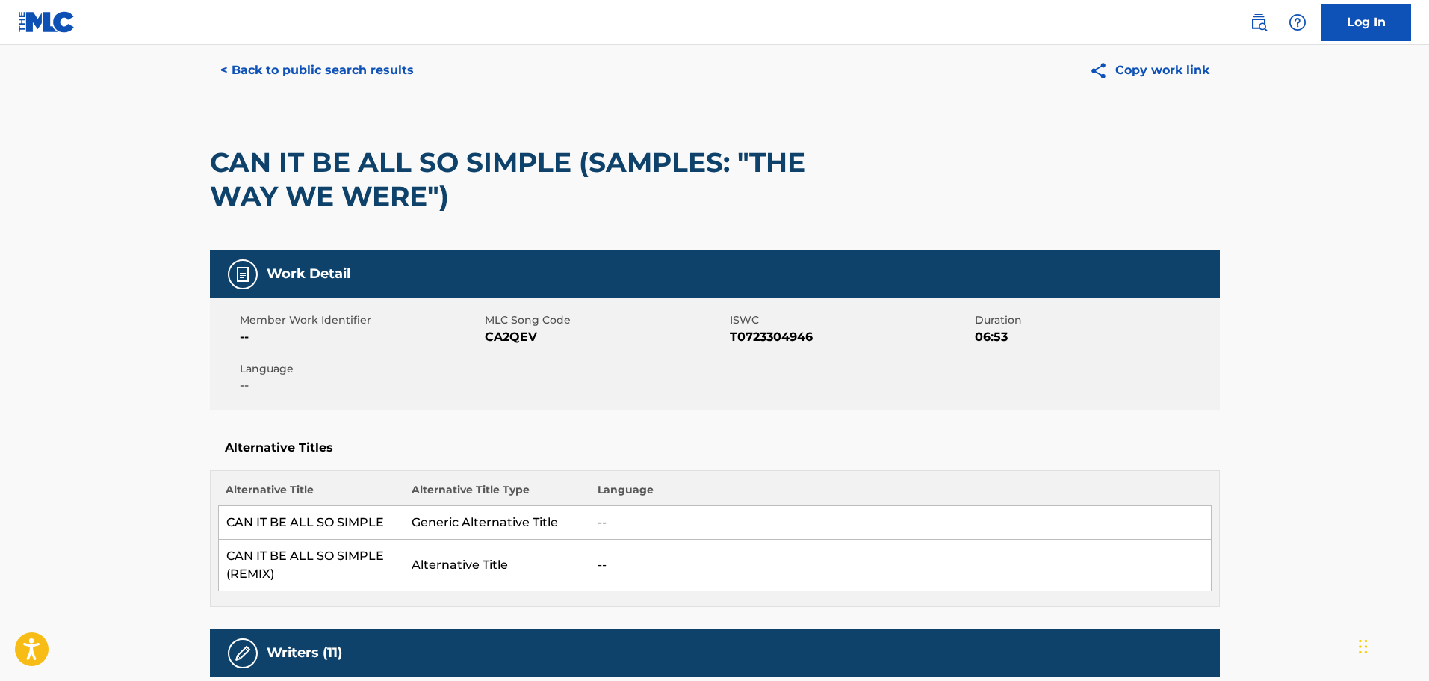
scroll to position [75, 0]
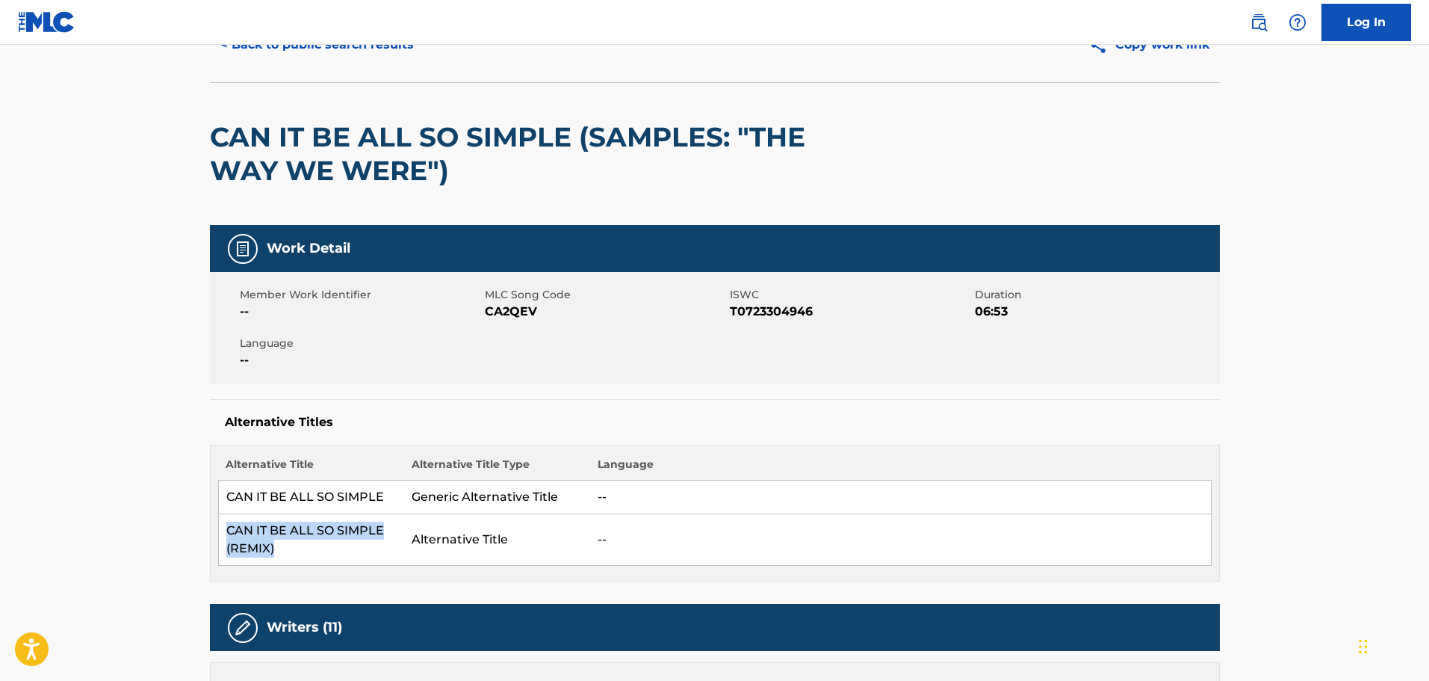
drag, startPoint x: 266, startPoint y: 548, endPoint x: 224, endPoint y: 533, distance: 44.4
click at [224, 533] on td "CAN IT BE ALL SO SIMPLE (REMIX)" at bounding box center [311, 540] width 186 height 52
copy td "CAN IT BE ALL SO SIMPLE (REMIX)"
